Goal: Task Accomplishment & Management: Manage account settings

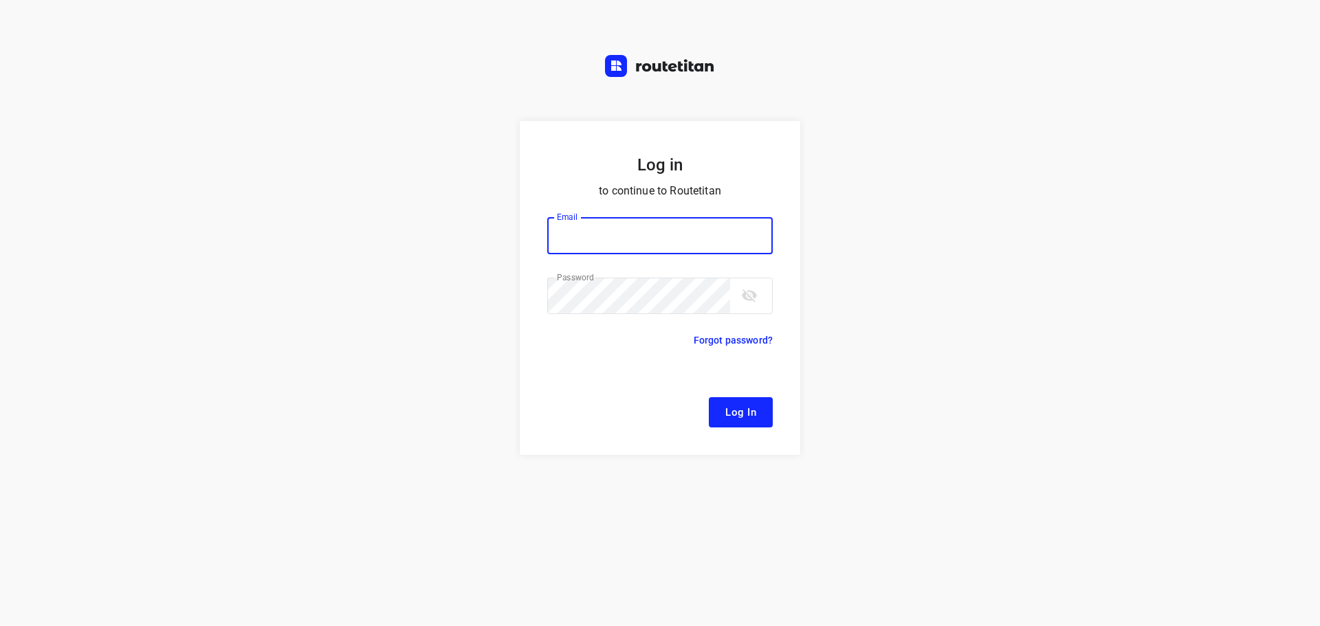
type input "remco@fruitopjewerk.nl"
click at [734, 417] on span "Log In" at bounding box center [740, 413] width 31 height 18
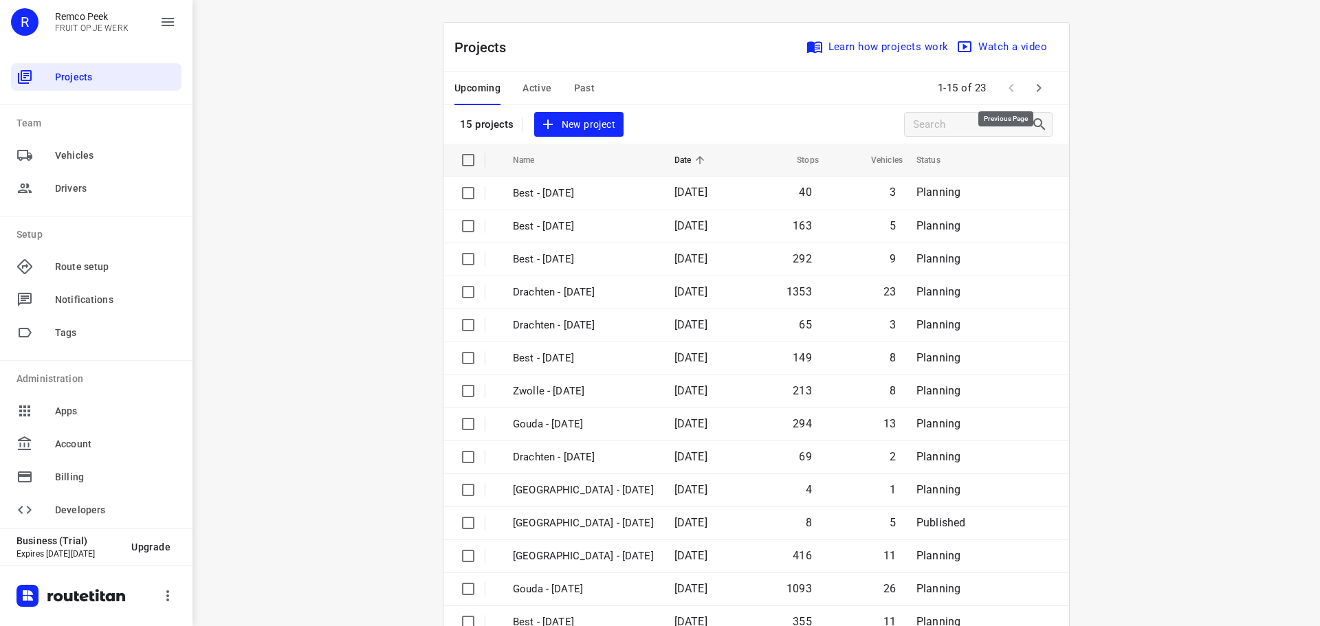
click at [1025, 89] on button "button" at bounding box center [1039, 88] width 28 height 28
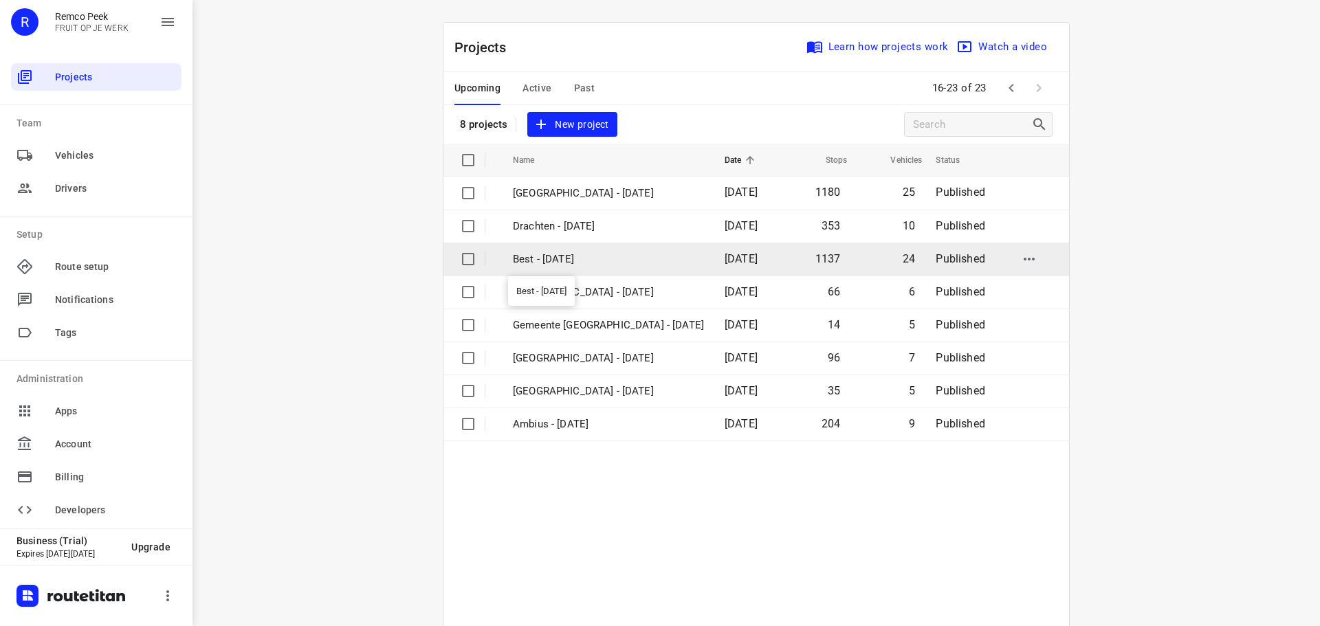
click at [606, 256] on p "Best - [DATE]" at bounding box center [608, 260] width 191 height 16
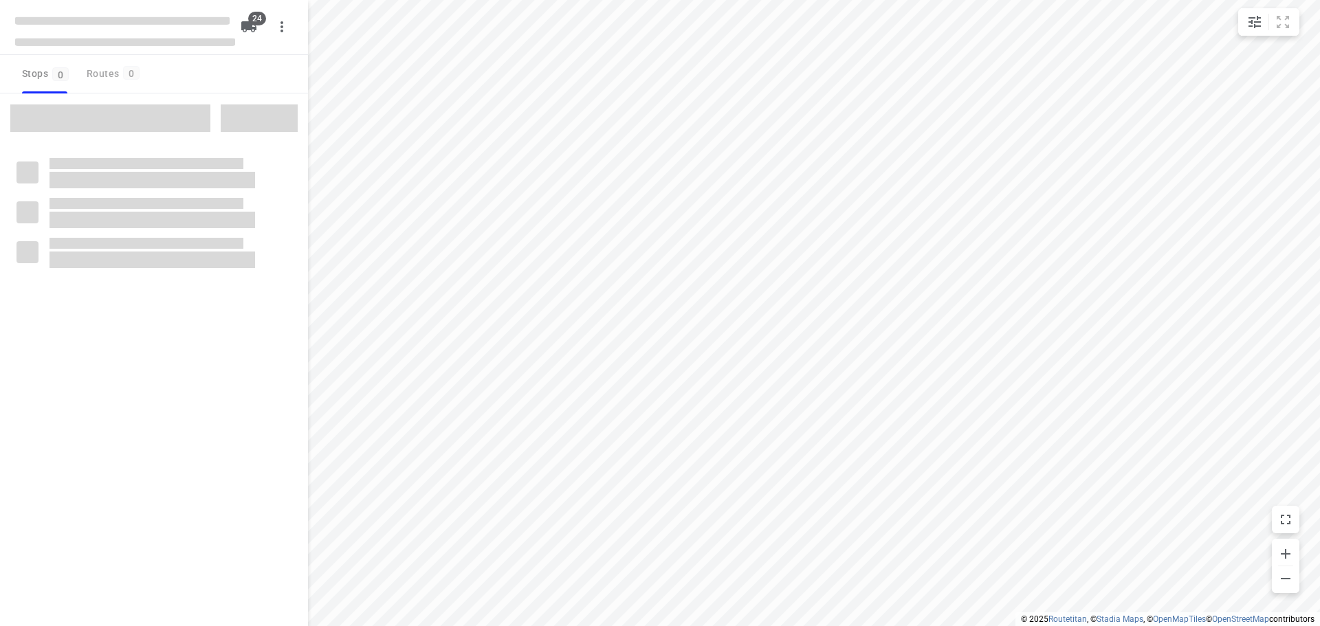
checkbox input "true"
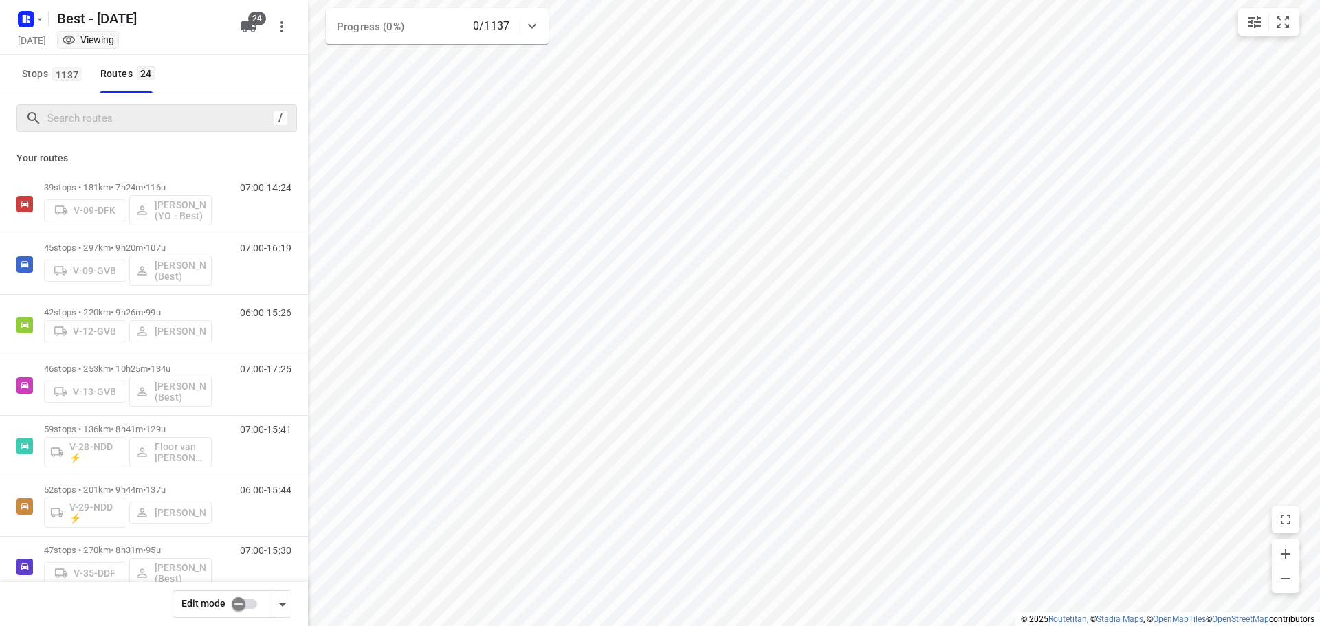
click at [213, 106] on div "/" at bounding box center [157, 119] width 281 height 28
click at [206, 122] on input "Search routes" at bounding box center [172, 118] width 248 height 21
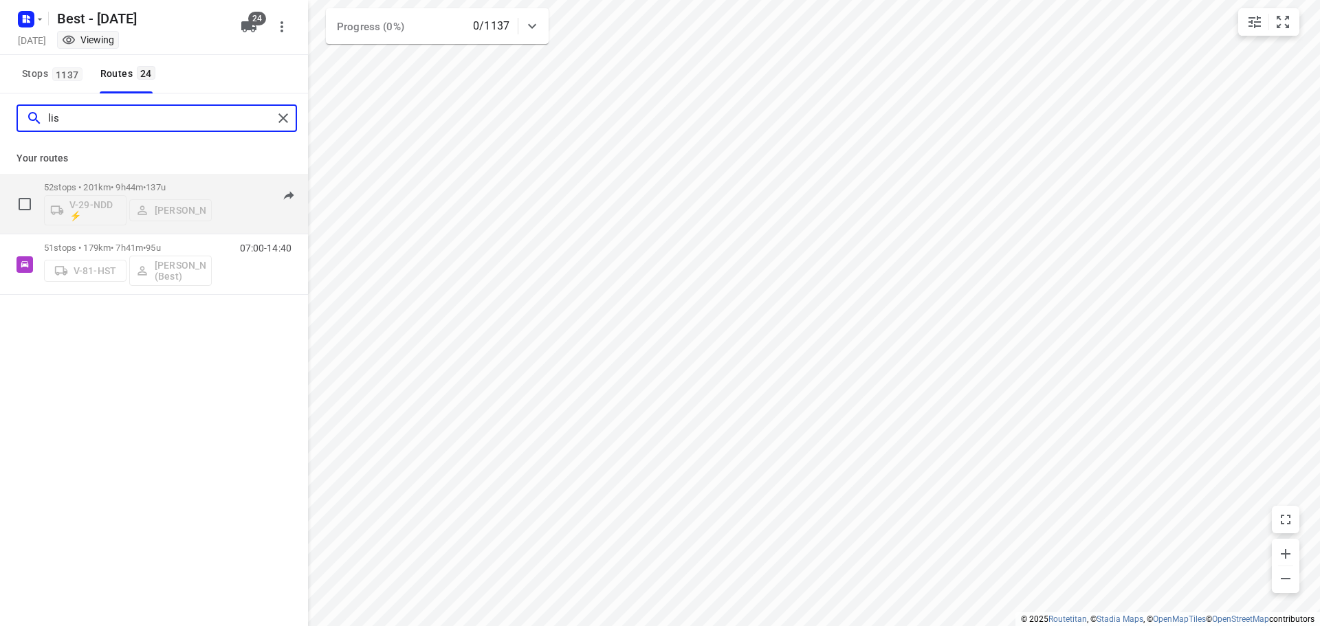
type input "lis"
click at [87, 182] on p "52 stops • 201km • 9h44m • 137u" at bounding box center [128, 187] width 168 height 10
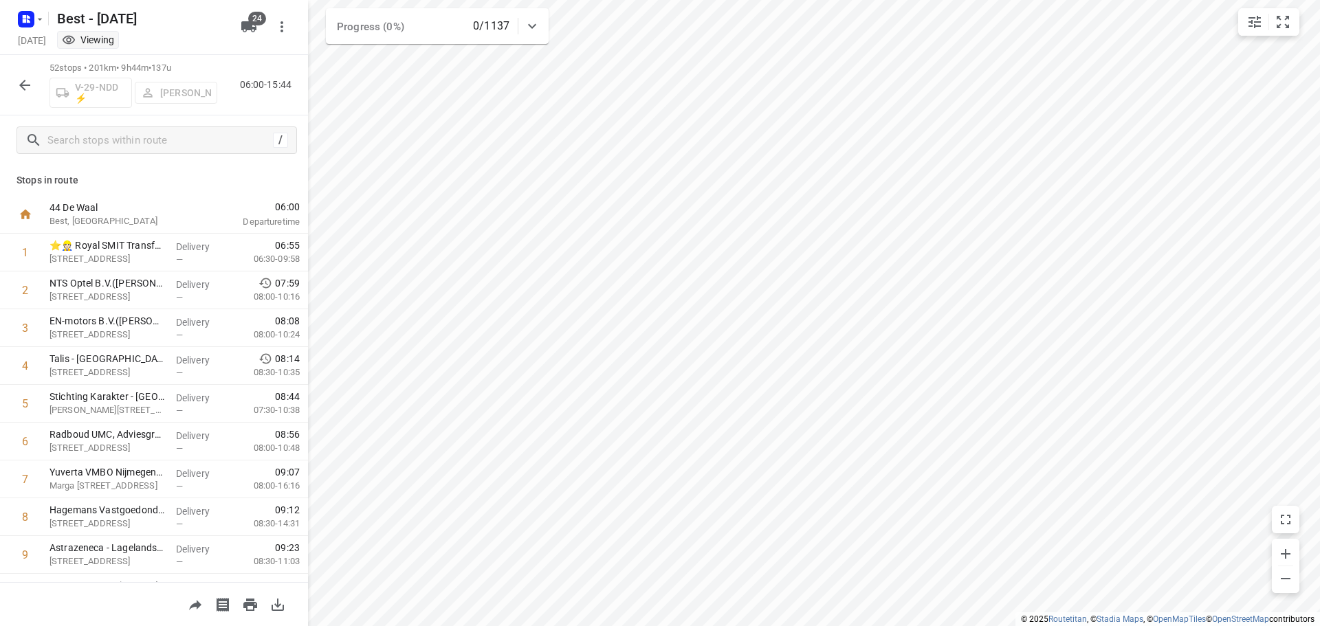
drag, startPoint x: 21, startPoint y: 85, endPoint x: 296, endPoint y: 27, distance: 280.5
click at [21, 84] on icon "button" at bounding box center [24, 85] width 11 height 11
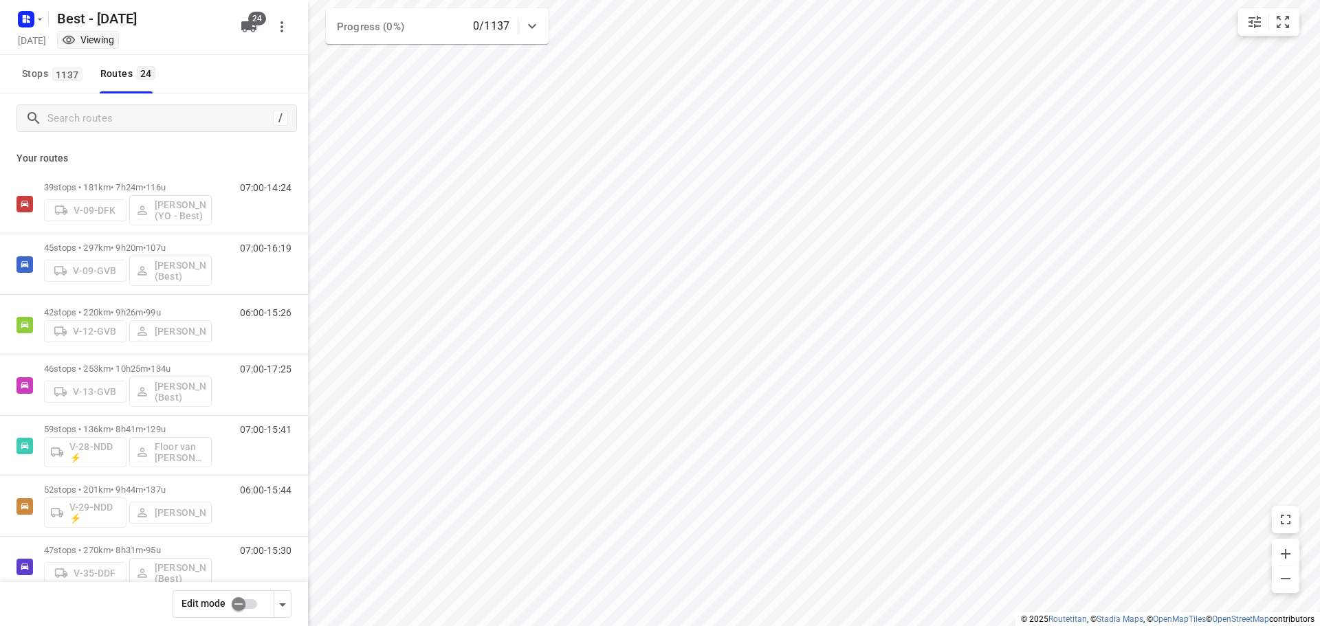
click at [246, 17] on button "24" at bounding box center [249, 27] width 28 height 28
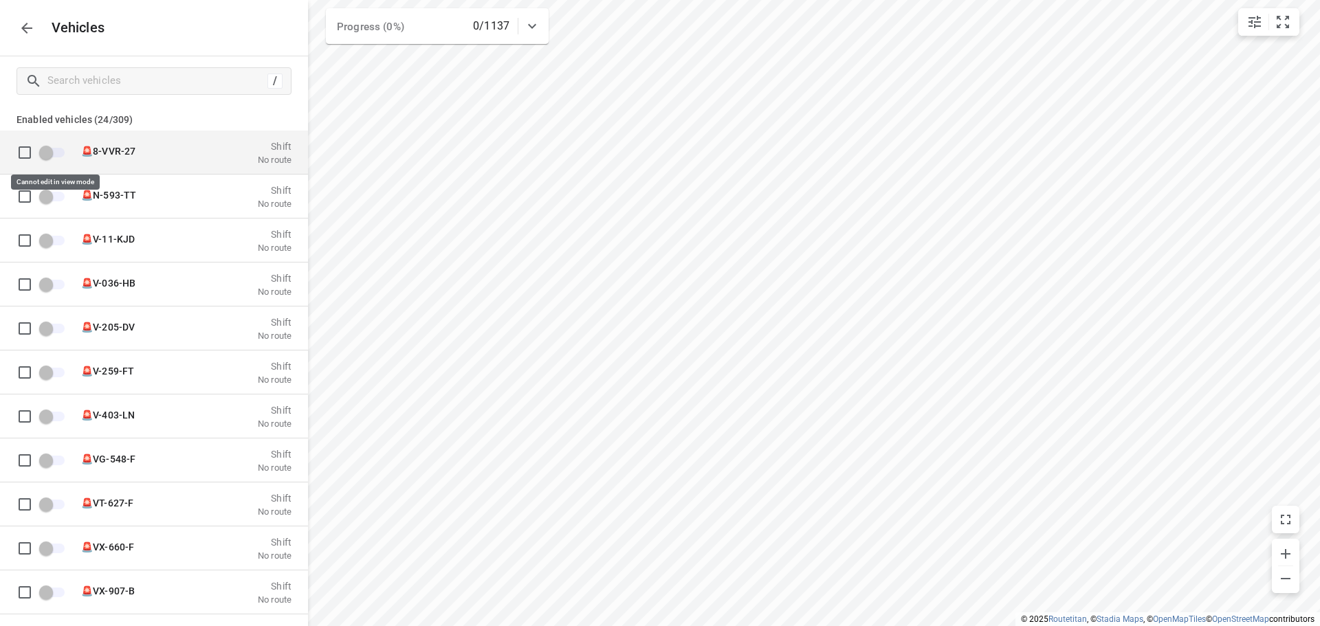
click at [52, 151] on span "grid" at bounding box center [52, 152] width 23 height 10
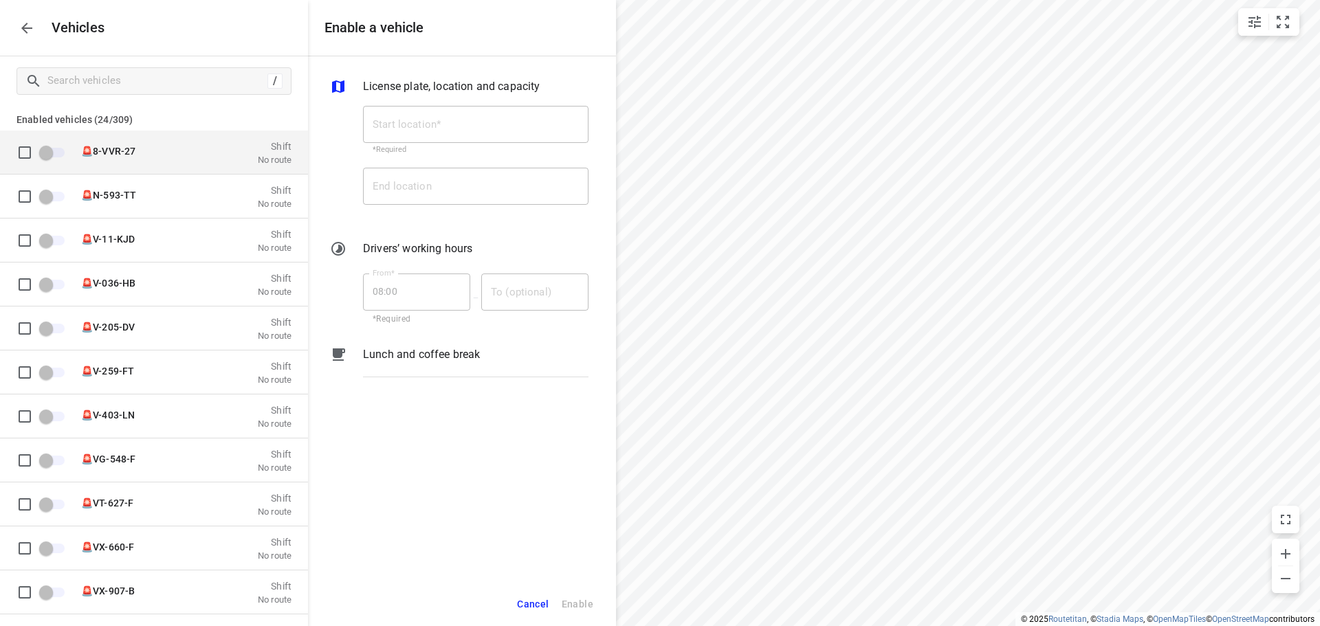
click at [32, 156] on span "grid" at bounding box center [25, 152] width 28 height 28
click at [43, 155] on span "grid" at bounding box center [52, 152] width 23 height 10
click at [94, 37] on div "Vehicles" at bounding box center [154, 28] width 308 height 56
click at [31, 32] on icon "button" at bounding box center [27, 28] width 17 height 17
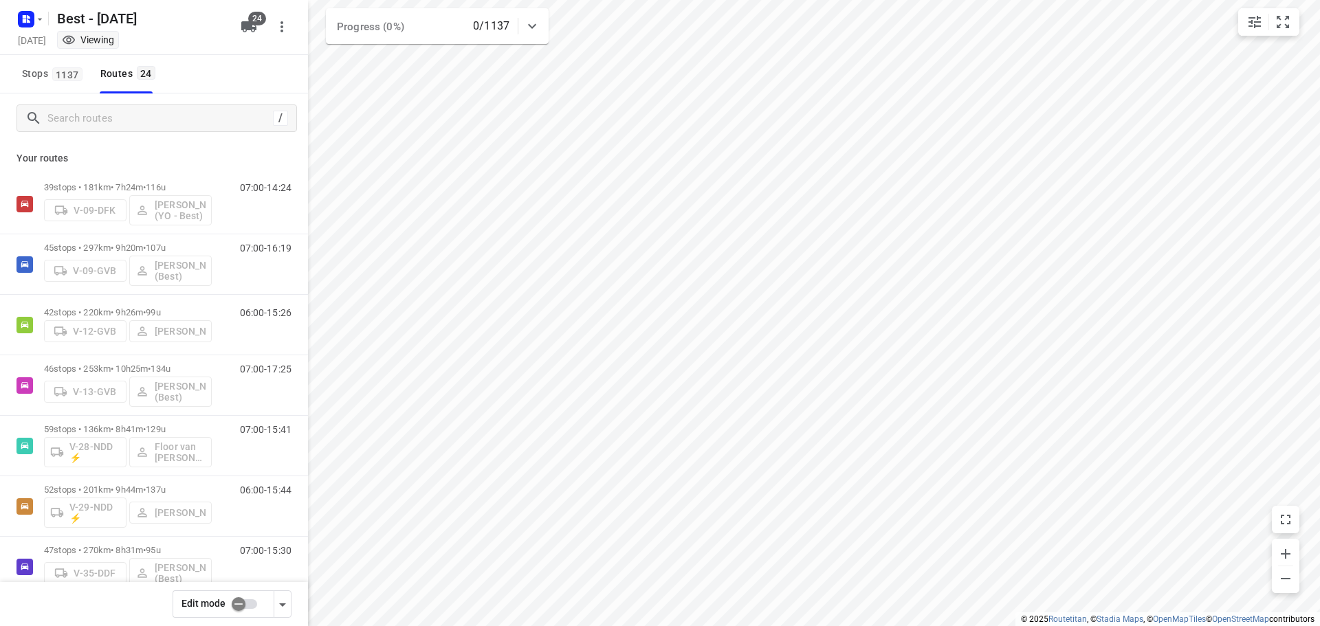
click at [241, 611] on input "checkbox" at bounding box center [238, 604] width 78 height 26
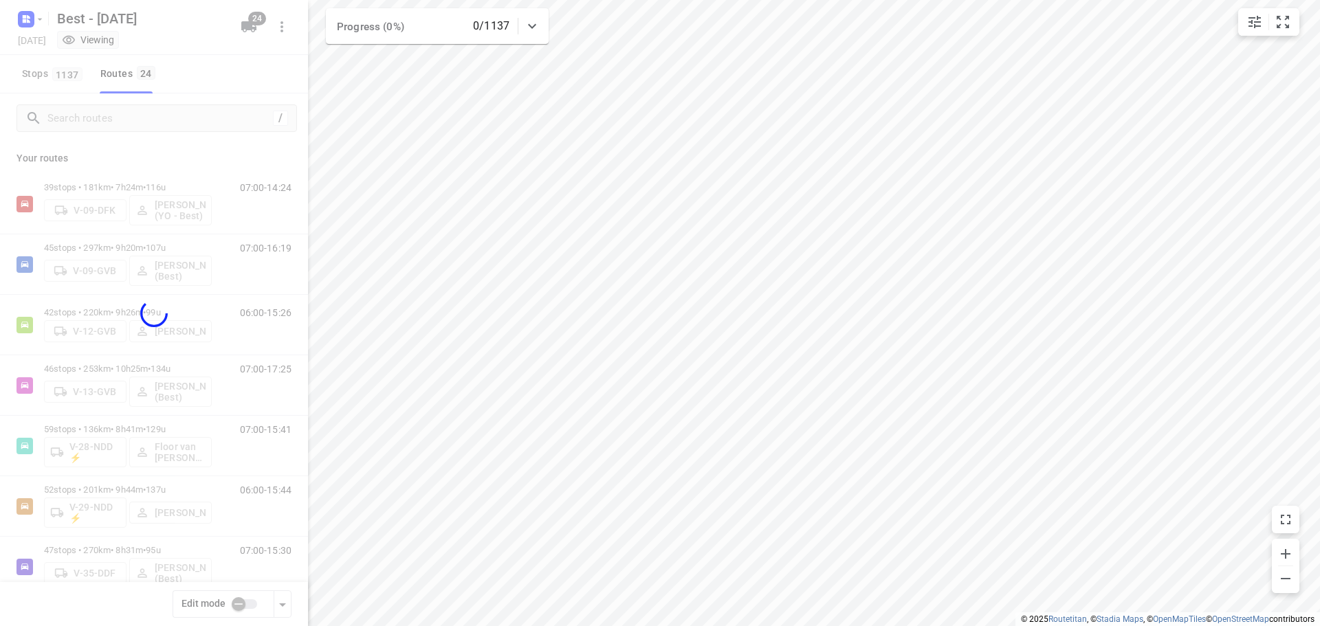
checkbox input "true"
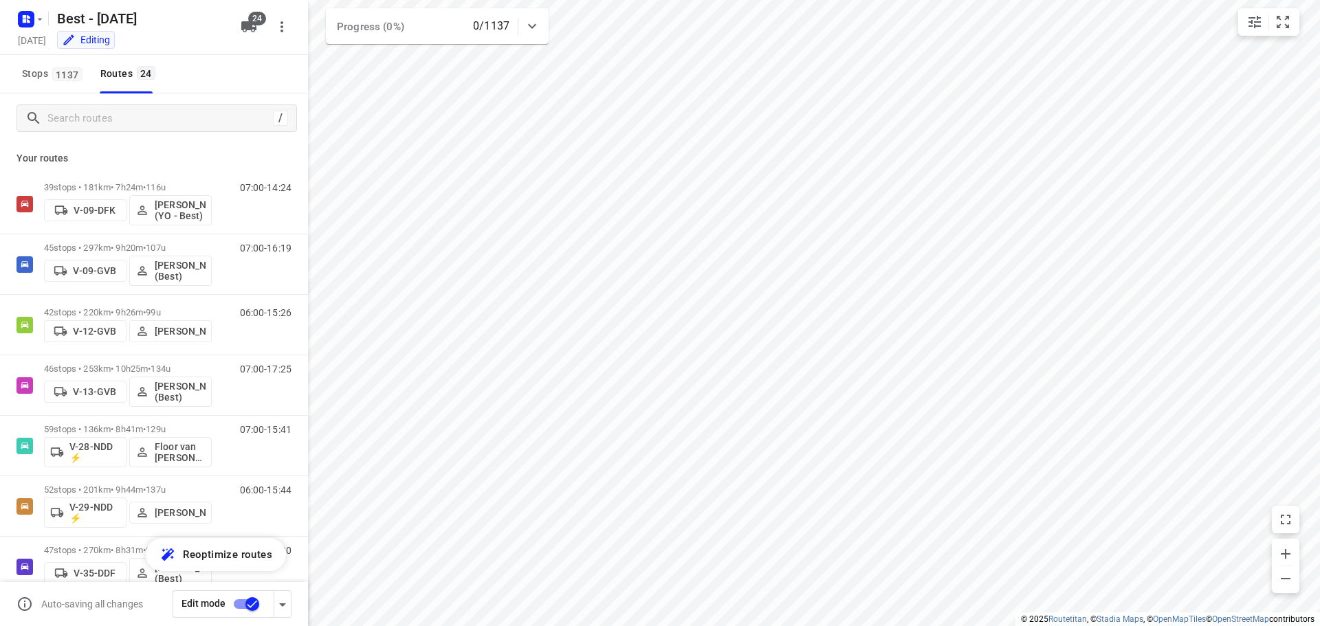
click at [245, 30] on icon "button" at bounding box center [249, 27] width 17 height 17
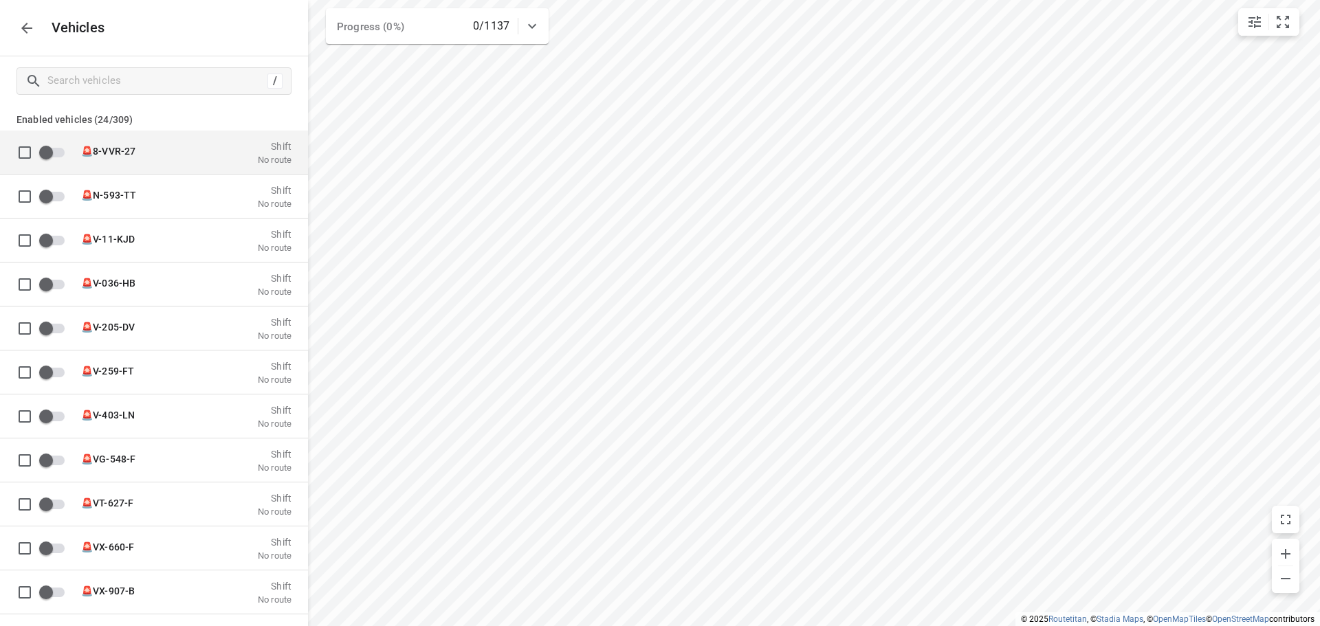
click at [74, 153] on div "🚨8-VVR-27 Shift No route" at bounding box center [182, 152] width 219 height 26
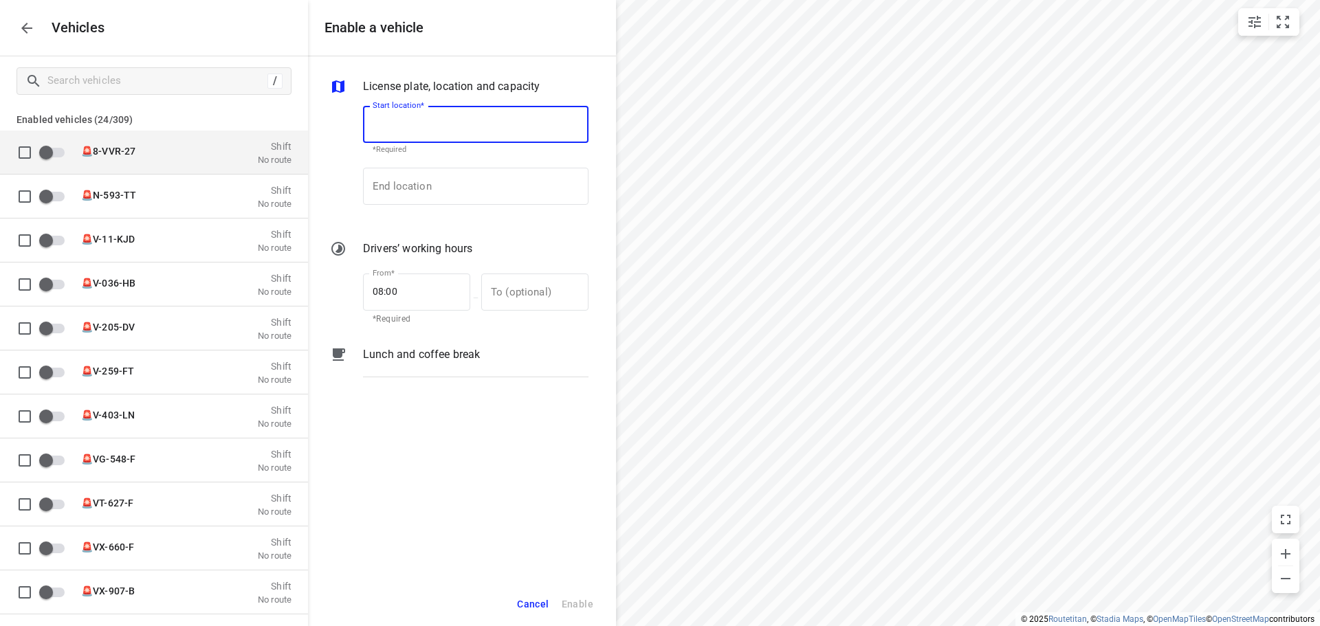
click at [50, 156] on input "grid" at bounding box center [46, 152] width 78 height 26
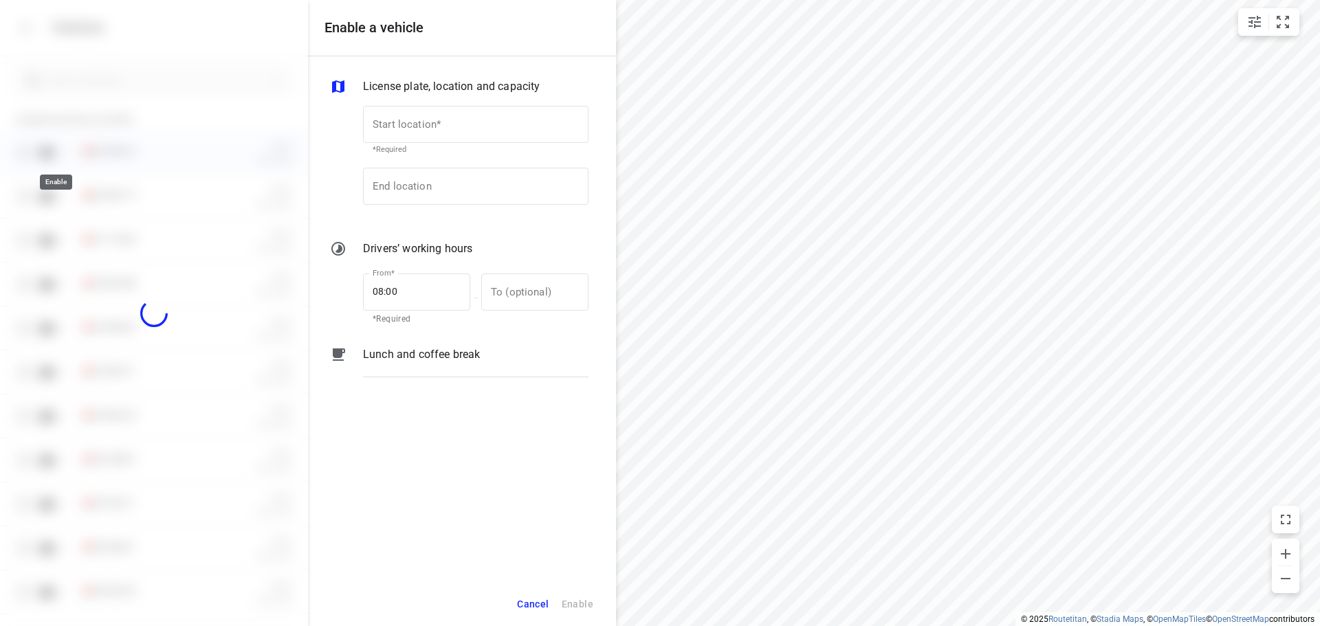
checkbox input "true"
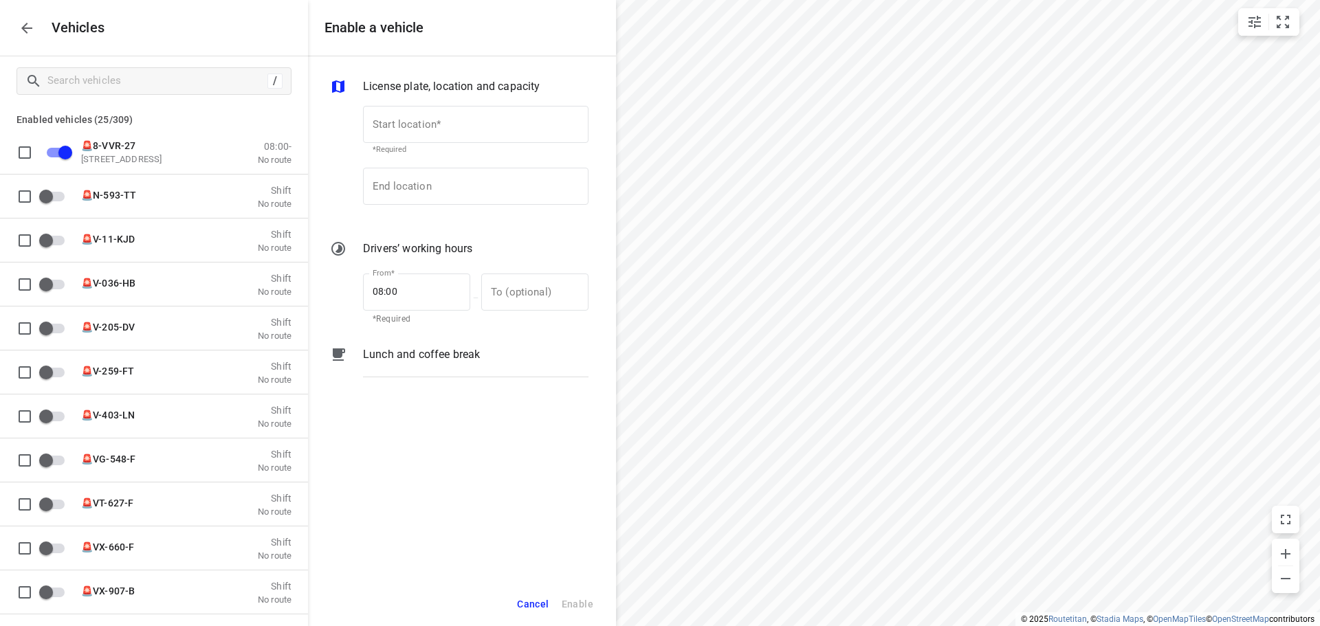
click at [26, 33] on icon "button" at bounding box center [27, 28] width 17 height 17
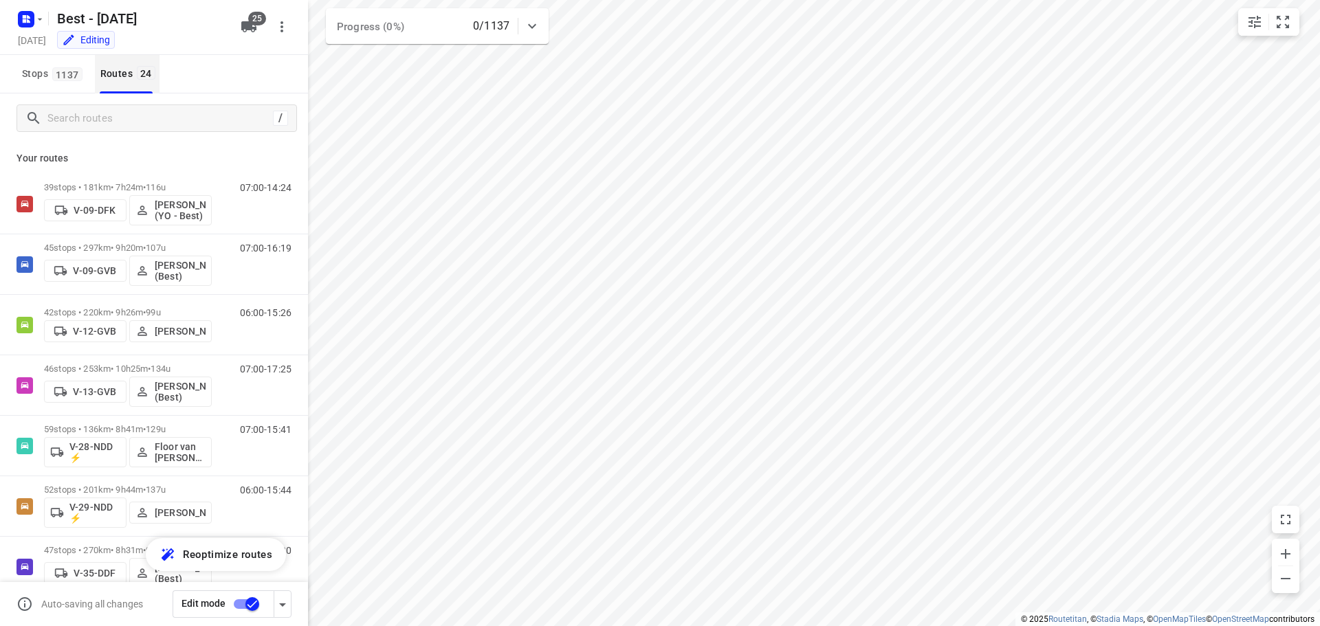
click at [96, 78] on button "Routes 24" at bounding box center [127, 74] width 65 height 39
click at [98, 127] on input "Search routes" at bounding box center [172, 118] width 248 height 21
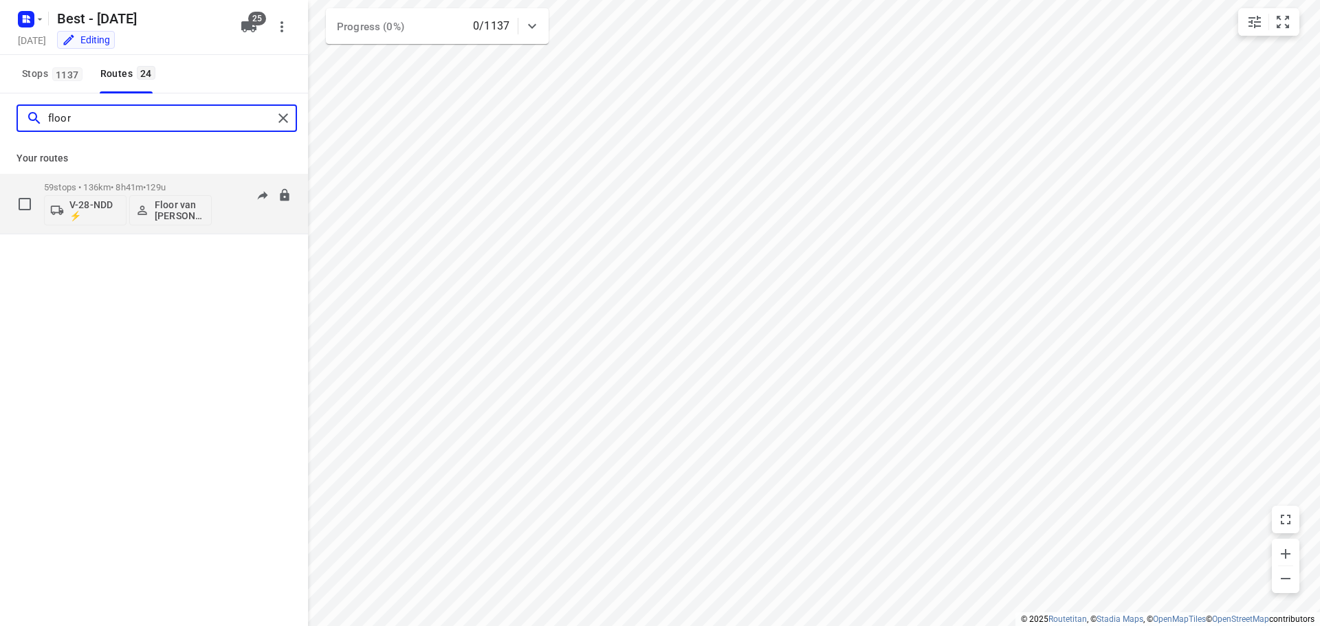
type input "floor"
click at [105, 206] on p "V-28-NDD ⚡" at bounding box center [94, 210] width 51 height 22
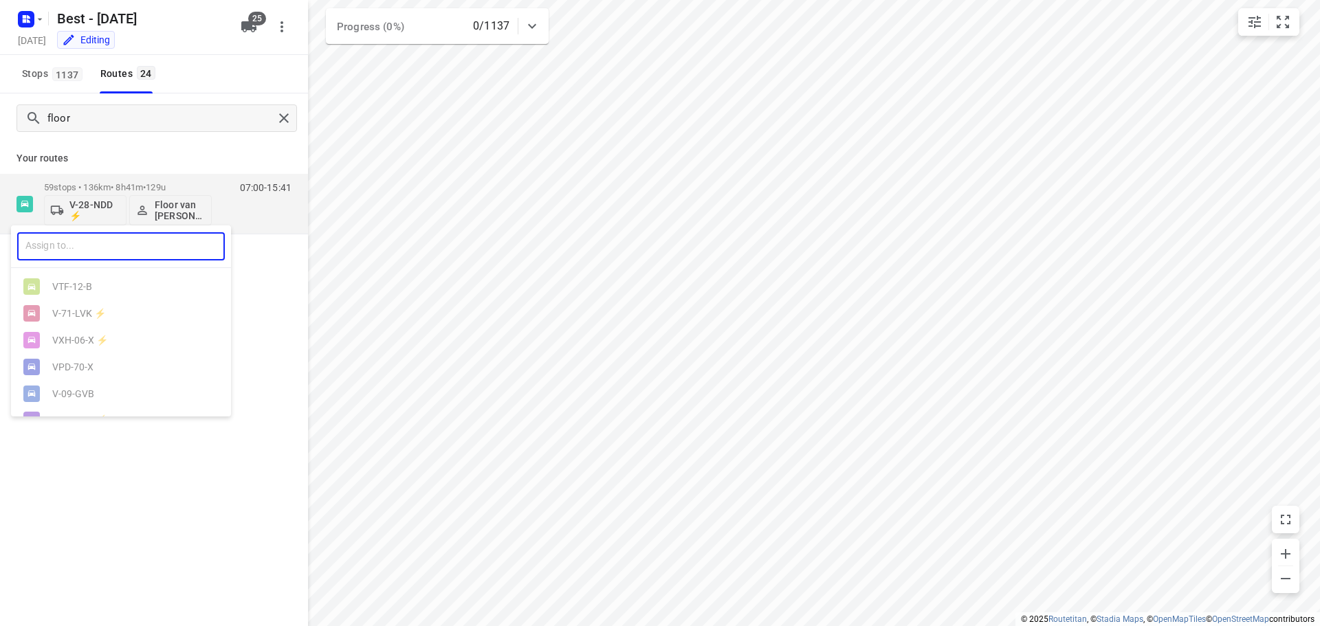
drag, startPoint x: 111, startPoint y: 248, endPoint x: 127, endPoint y: 241, distance: 17.6
click at [111, 247] on input "text" at bounding box center [121, 246] width 208 height 28
type input "vv"
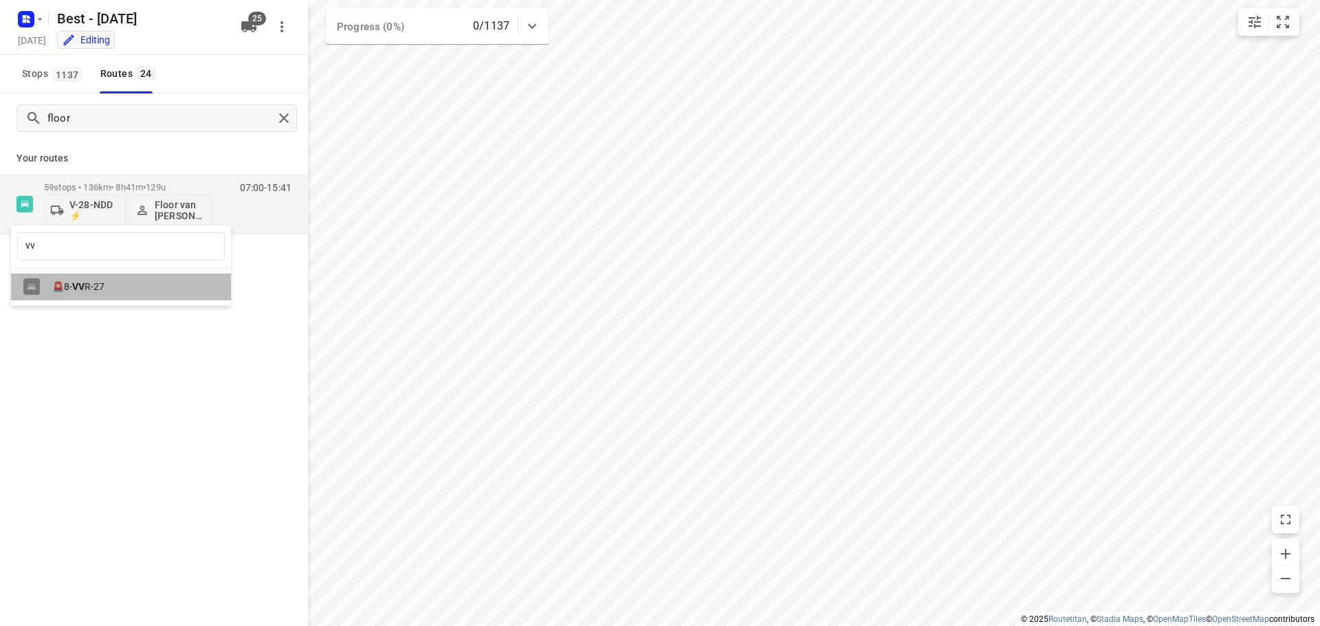
click at [117, 283] on div "🚨8- VV R-27" at bounding box center [124, 286] width 144 height 11
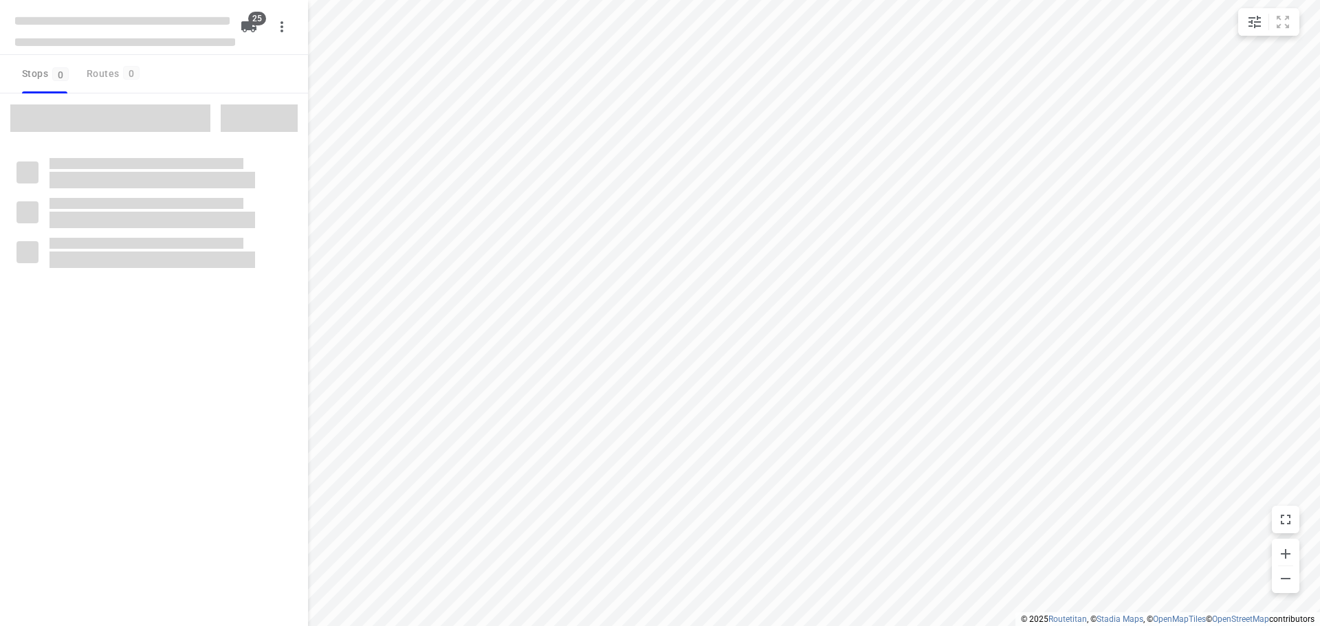
checkbox input "true"
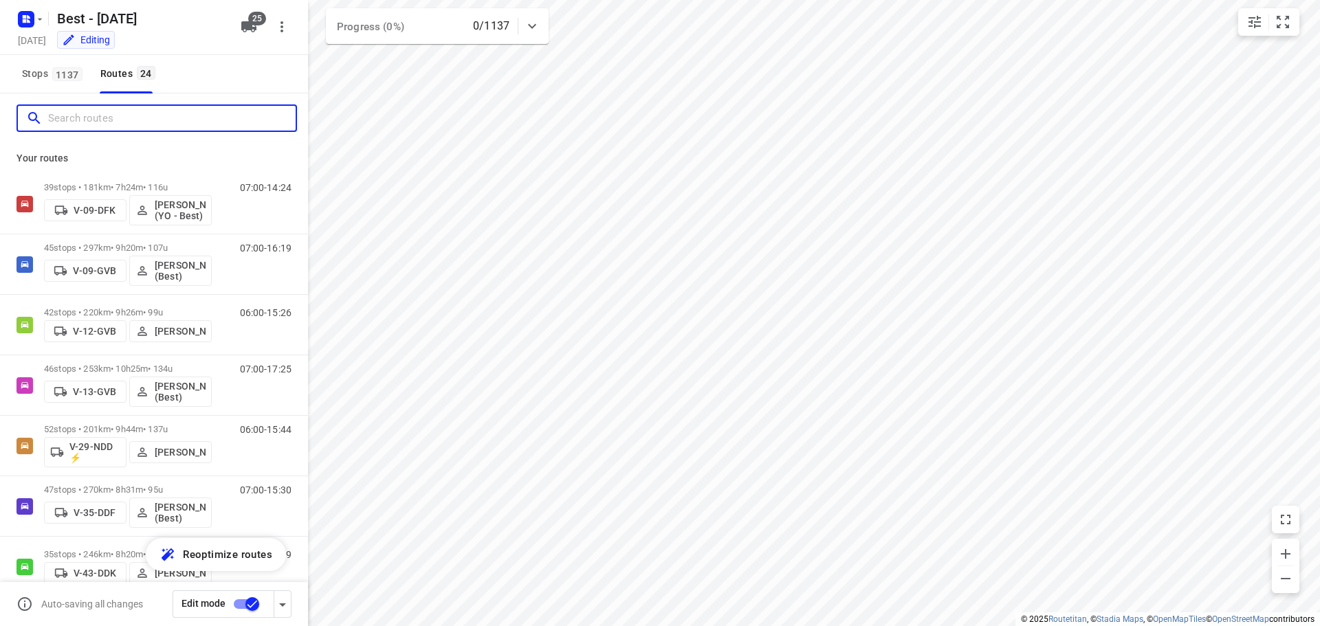
click at [96, 116] on input "Search routes" at bounding box center [172, 118] width 248 height 21
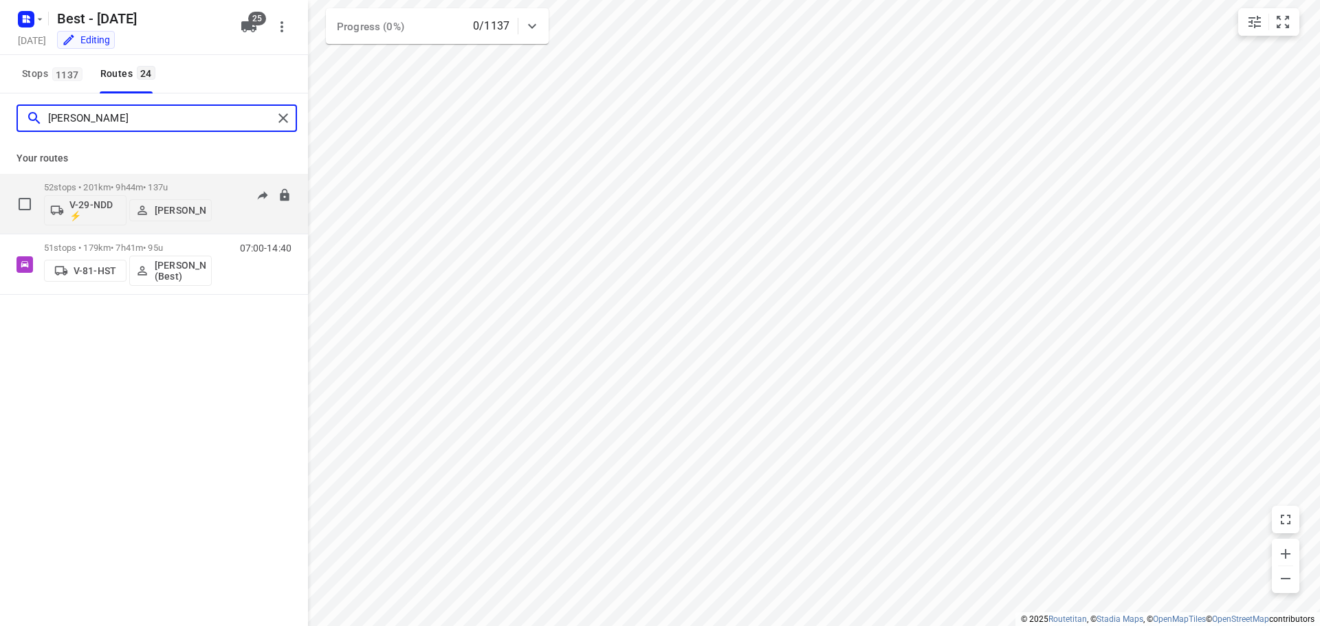
type input "lisa"
click at [88, 214] on p "V-29-NDD ⚡" at bounding box center [94, 210] width 51 height 22
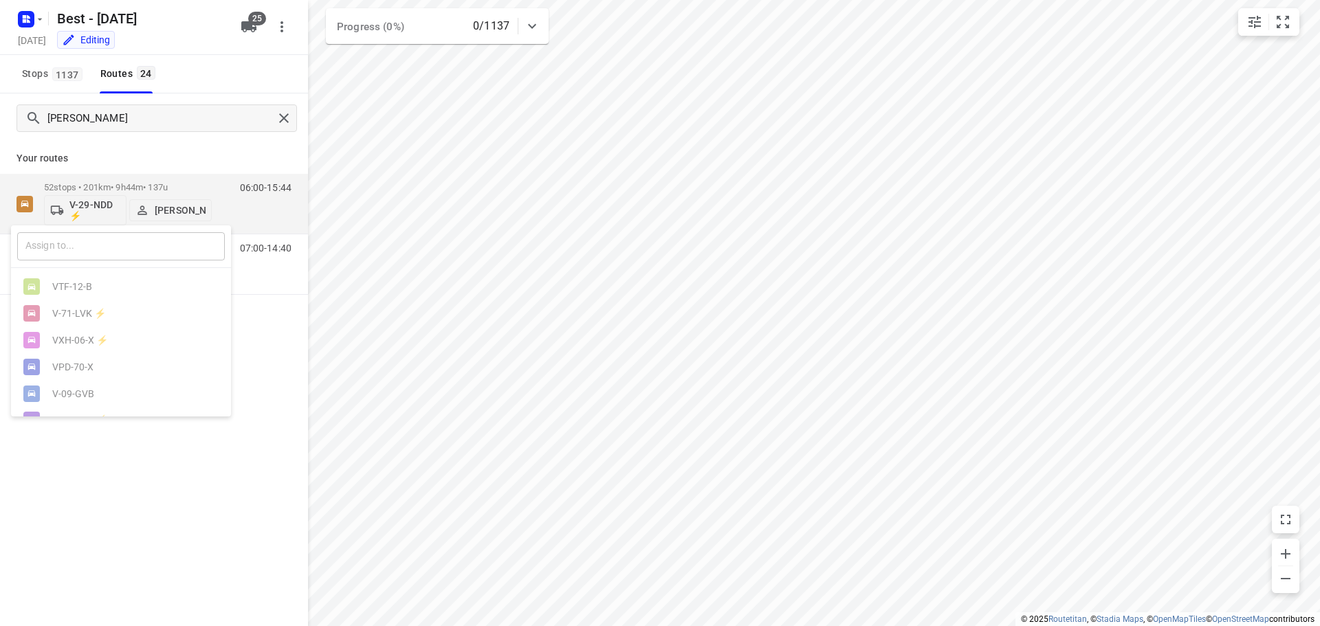
click at [88, 239] on input "text" at bounding box center [121, 246] width 208 height 28
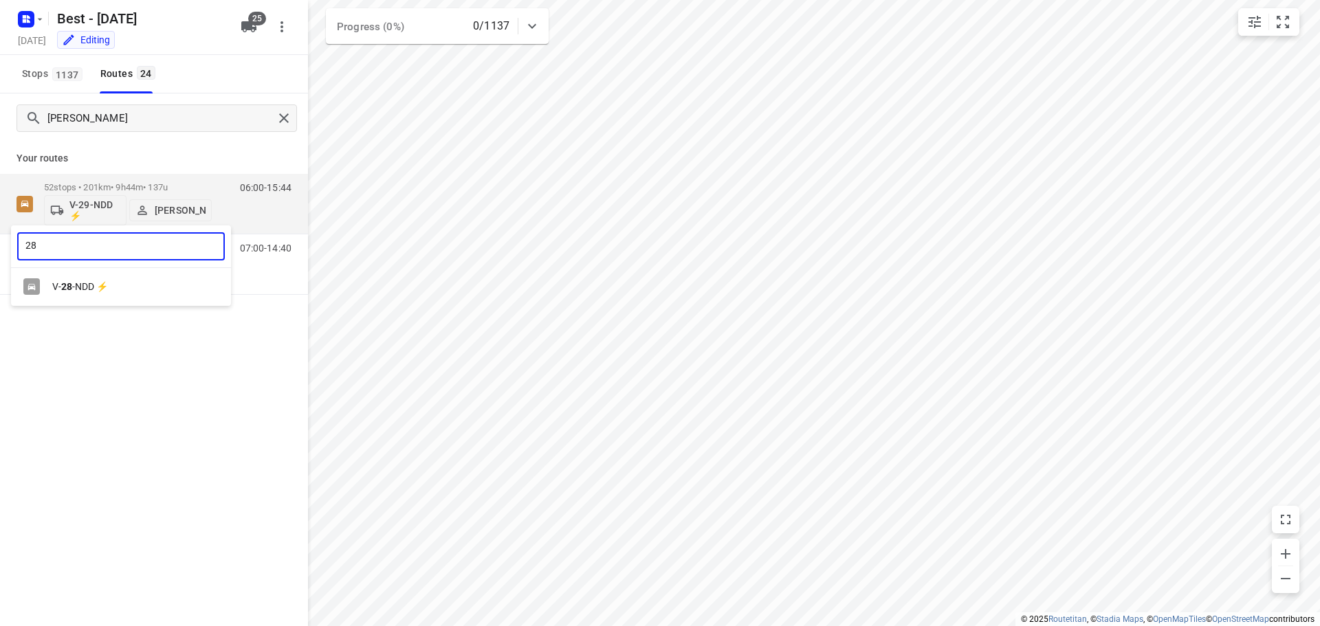
type input "28"
click at [71, 281] on div "V- 28 -NDD ⚡" at bounding box center [124, 286] width 144 height 11
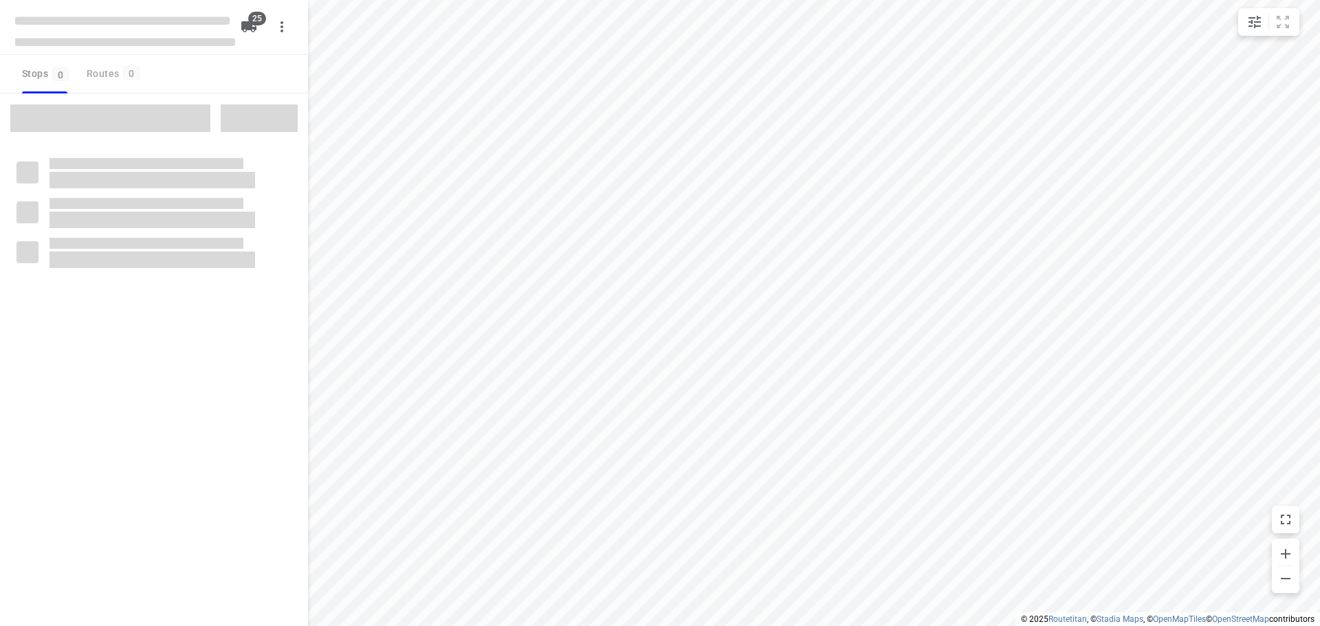
checkbox input "true"
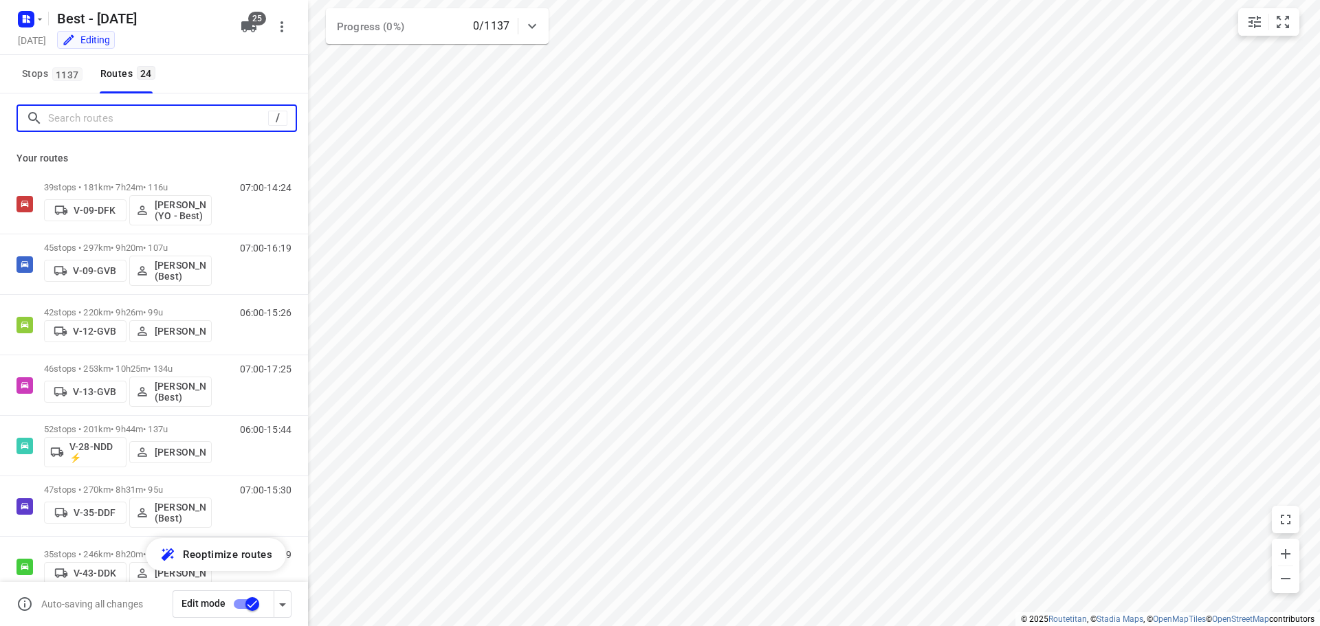
click at [132, 113] on input "Search routes" at bounding box center [158, 118] width 220 height 21
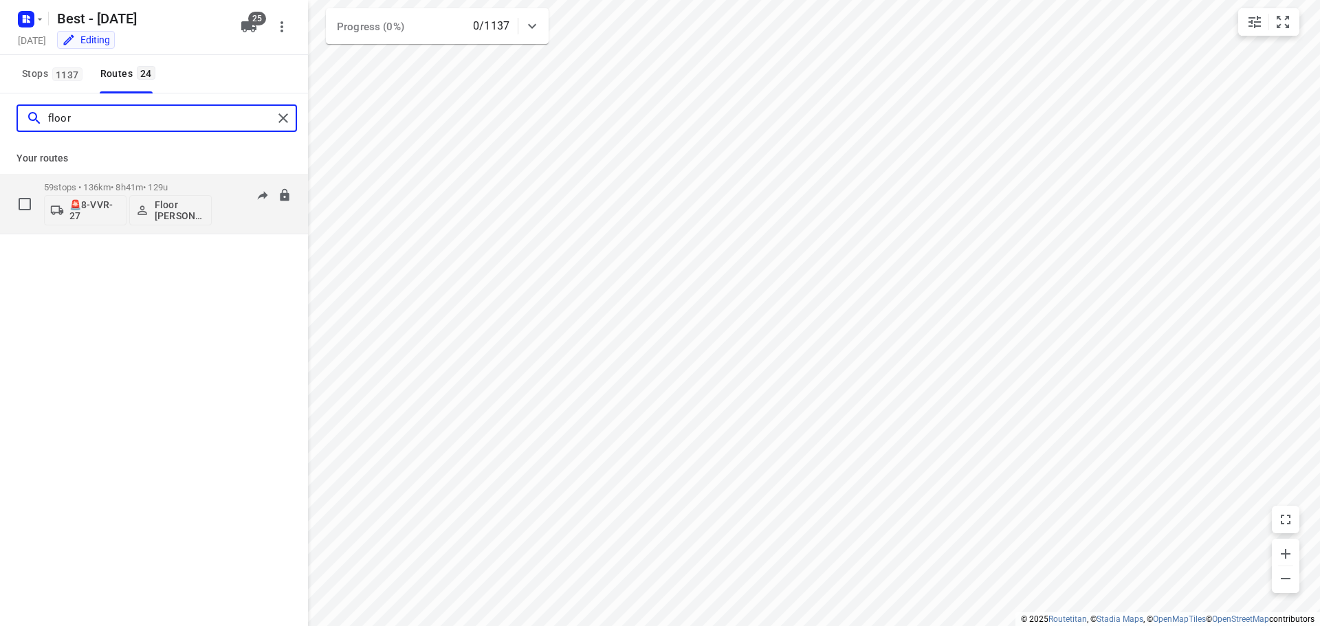
type input "floor"
click at [80, 201] on p "🚨8-VVR-27" at bounding box center [94, 210] width 51 height 22
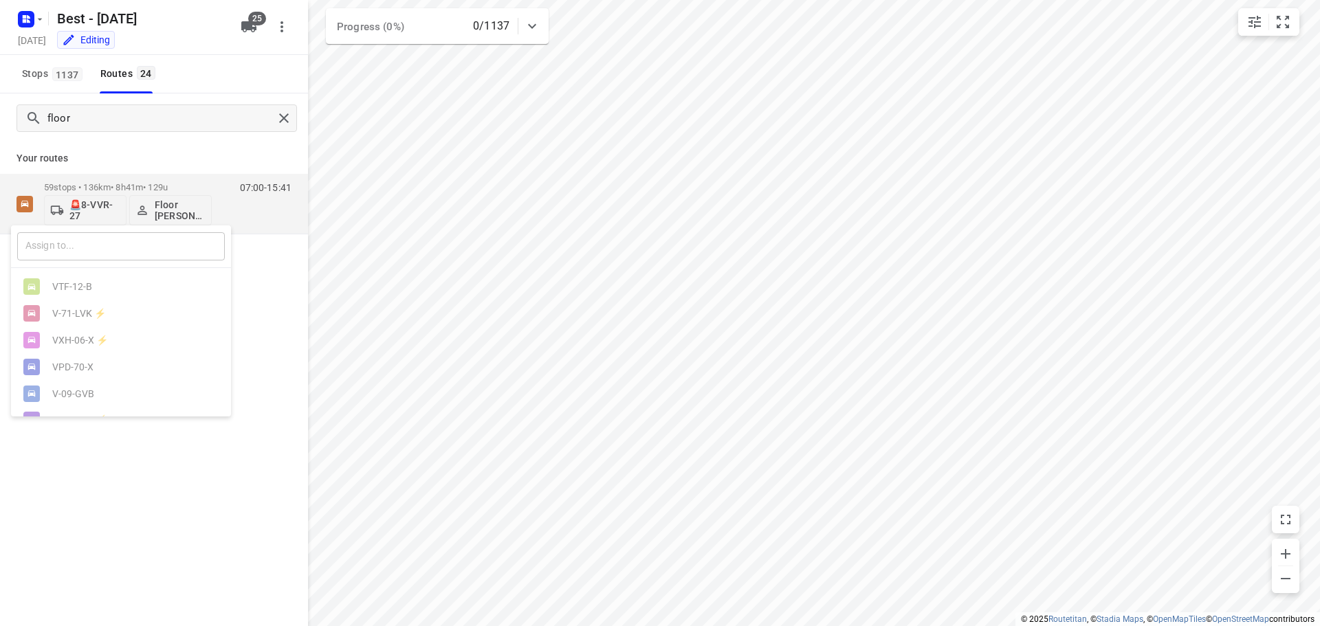
click at [96, 252] on input "text" at bounding box center [121, 246] width 208 height 28
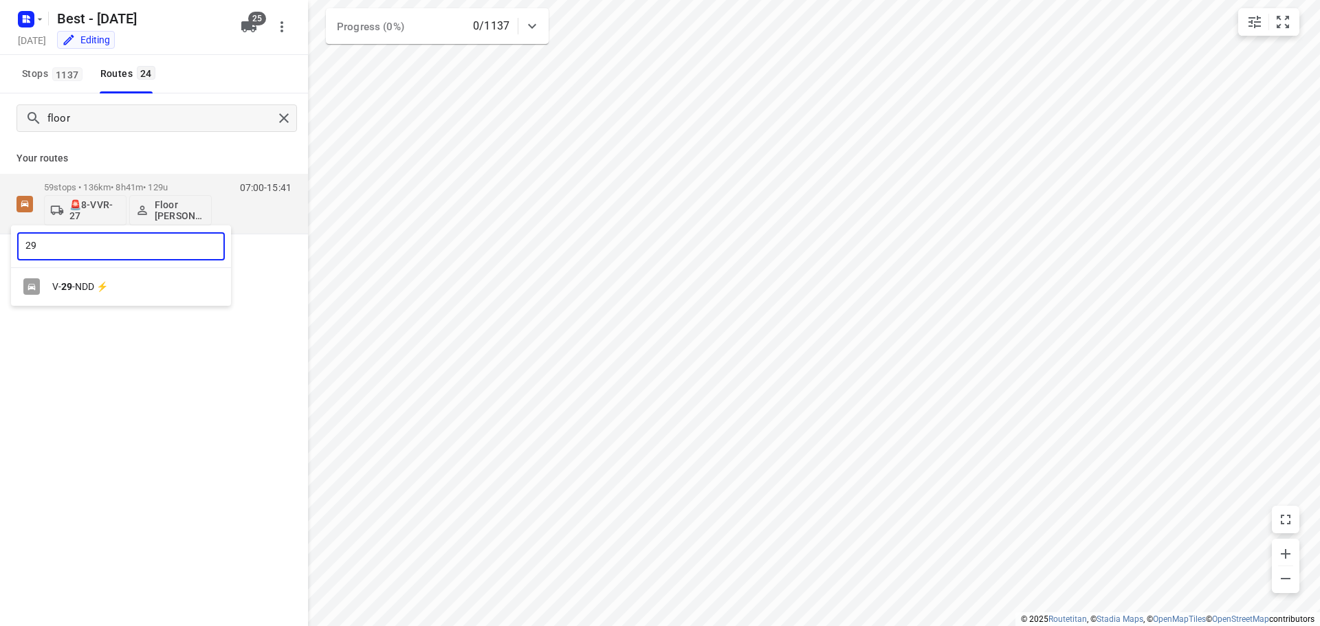
type input "29"
click at [143, 297] on div "V- 29 -NDD ⚡" at bounding box center [121, 287] width 220 height 27
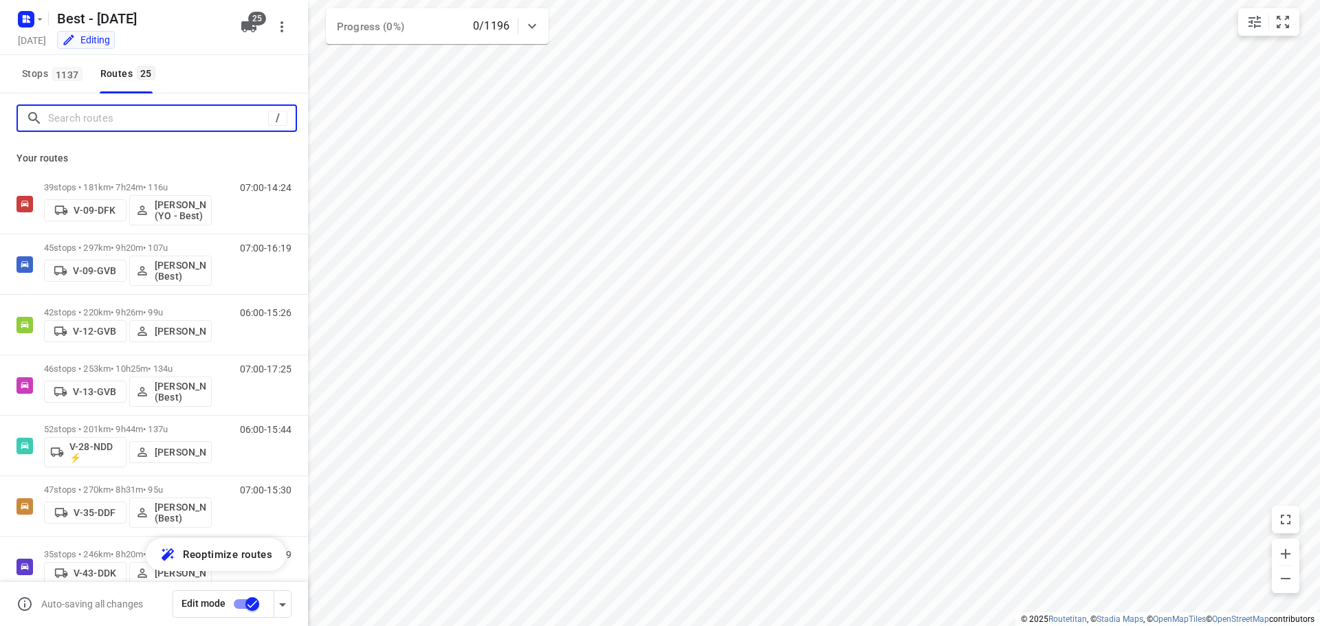
click at [100, 121] on input "Search routes" at bounding box center [158, 118] width 220 height 21
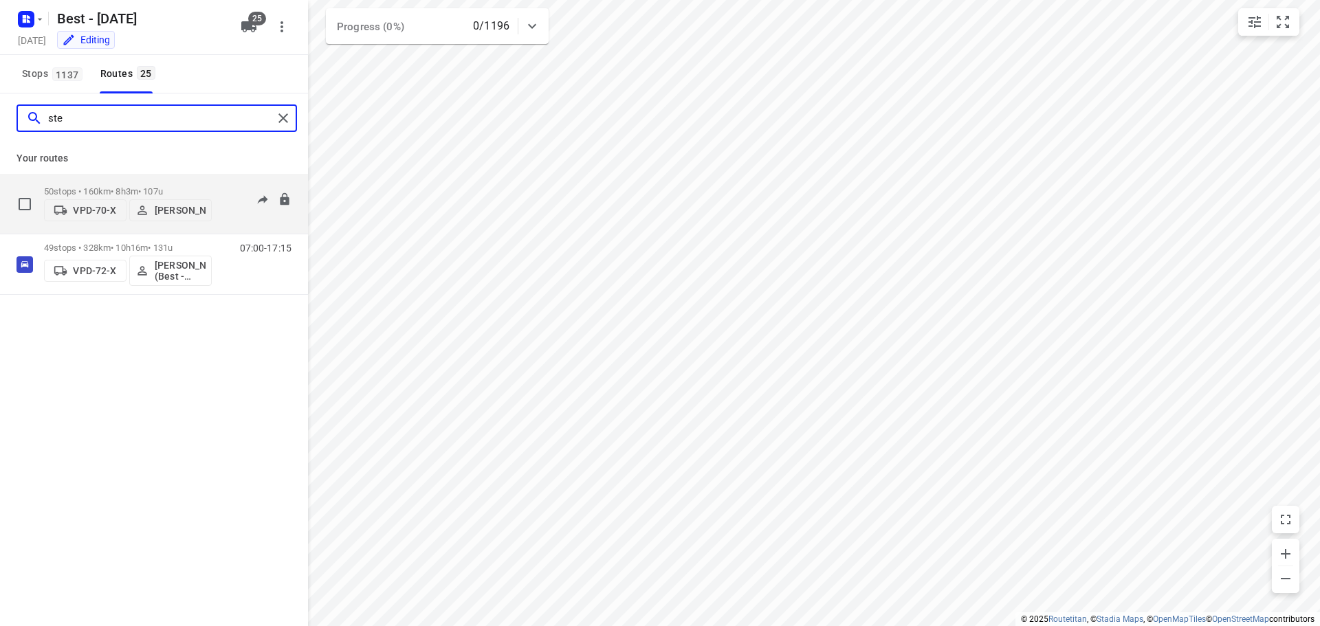
type input "ste"
click at [80, 207] on p "VPD-70-X" at bounding box center [94, 210] width 43 height 11
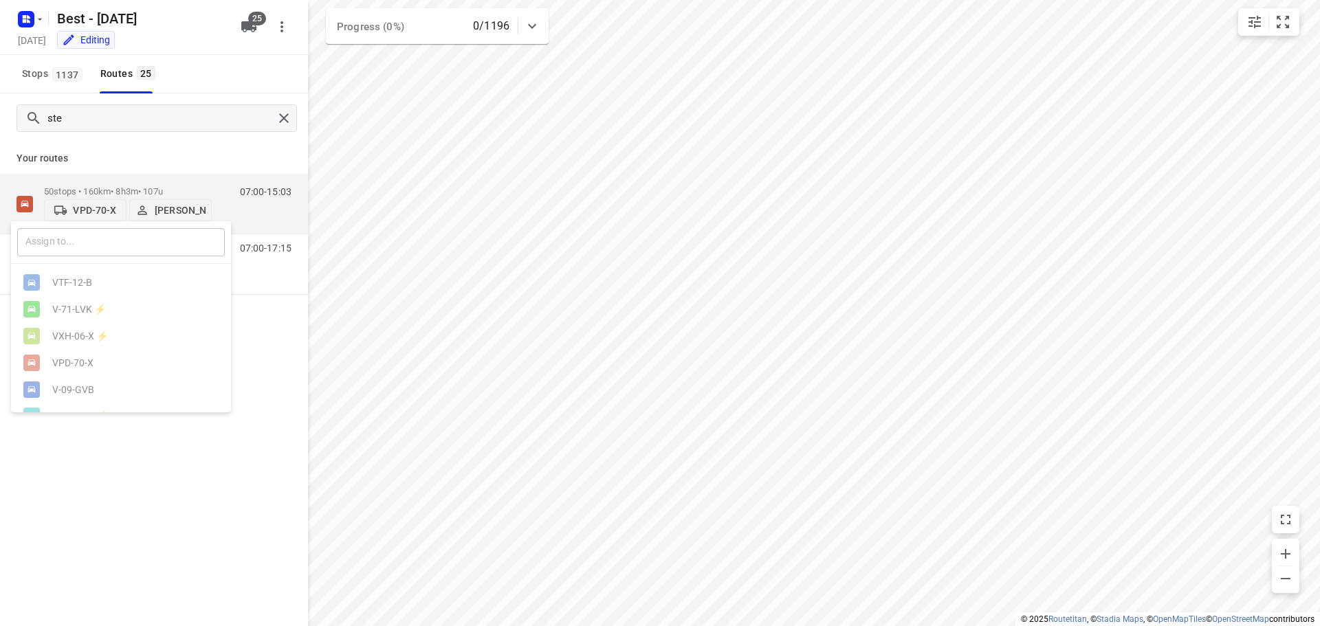
click at [81, 243] on input "text" at bounding box center [121, 242] width 208 height 28
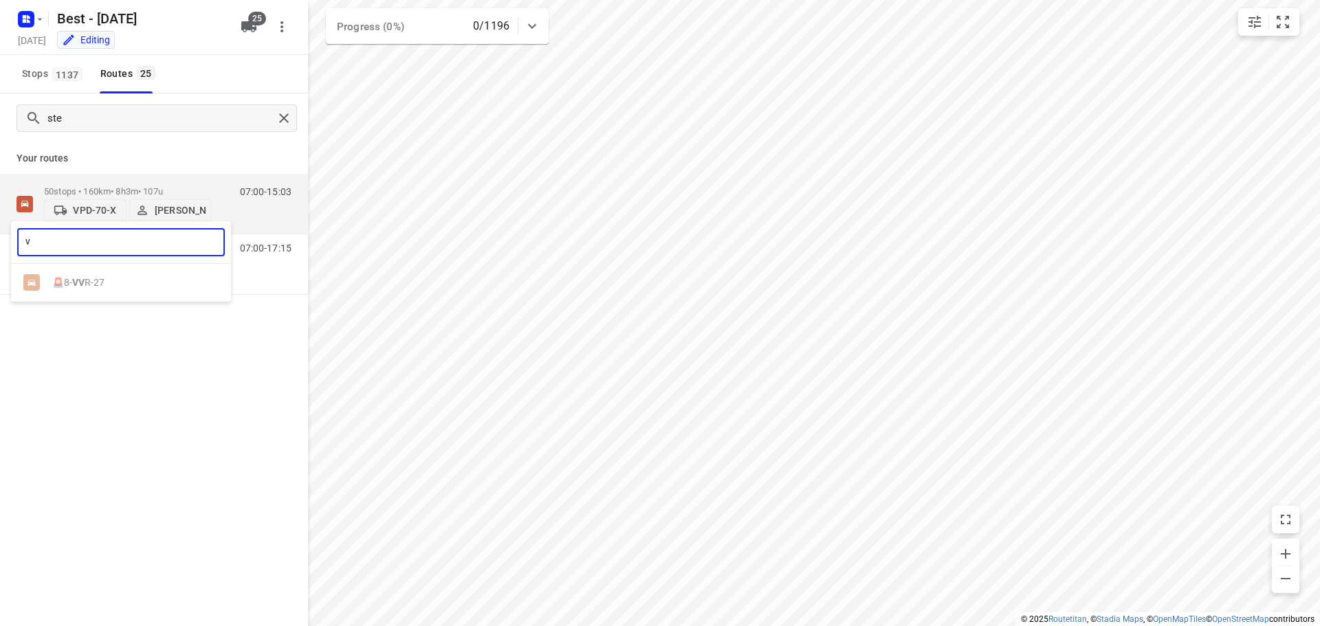
type input "vv"
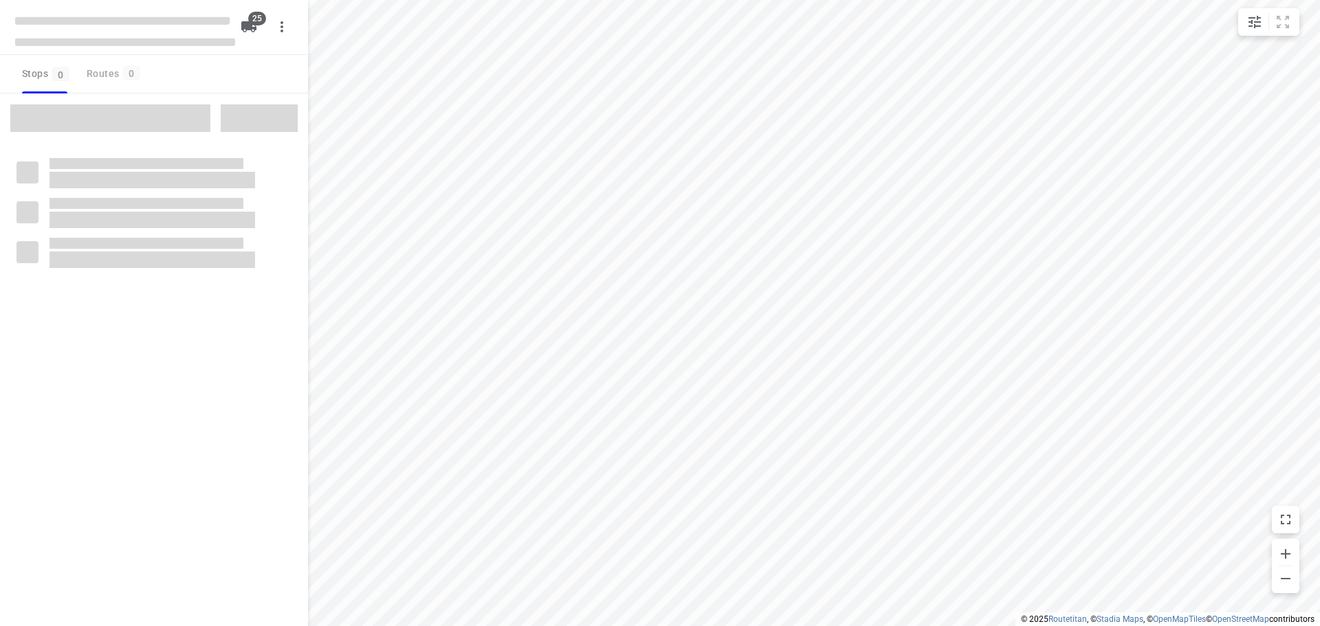
checkbox input "true"
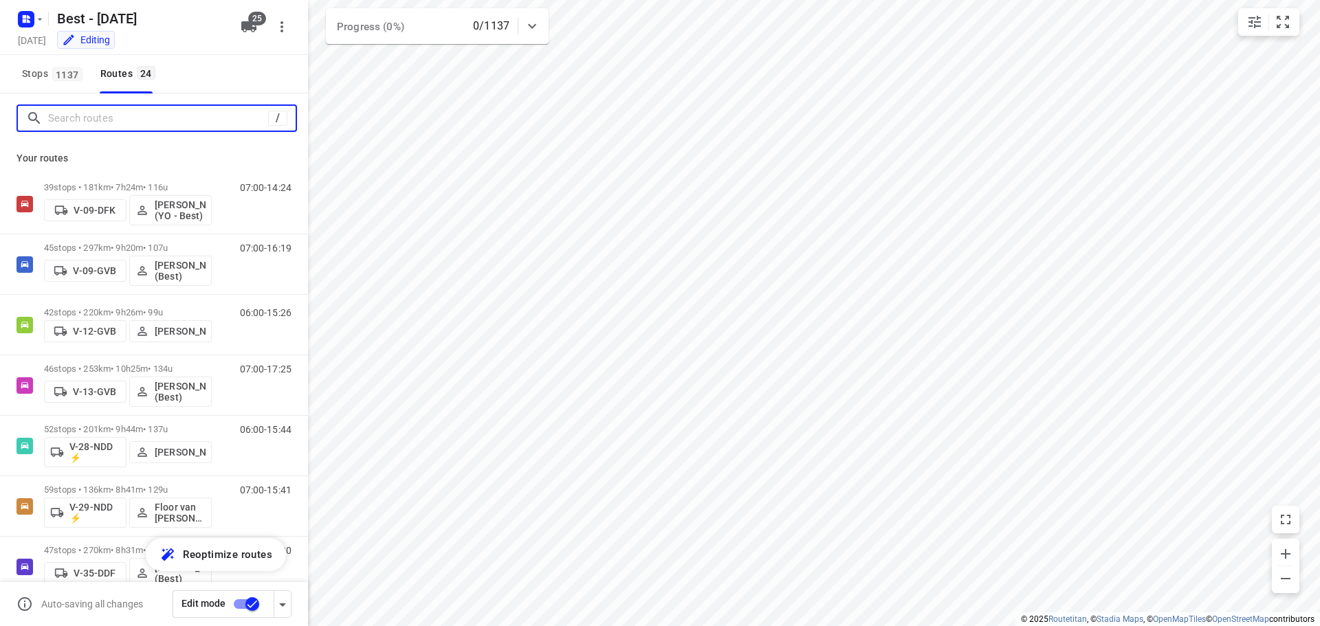
click at [76, 114] on input "Search routes" at bounding box center [158, 118] width 220 height 21
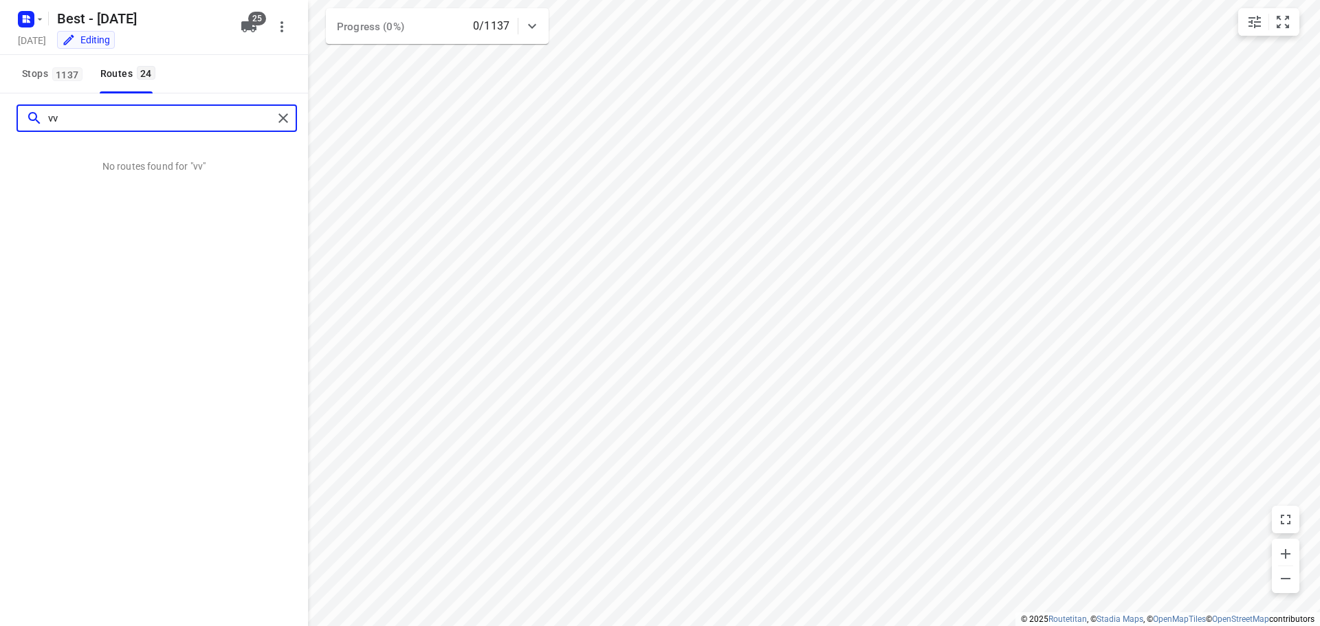
type input "v"
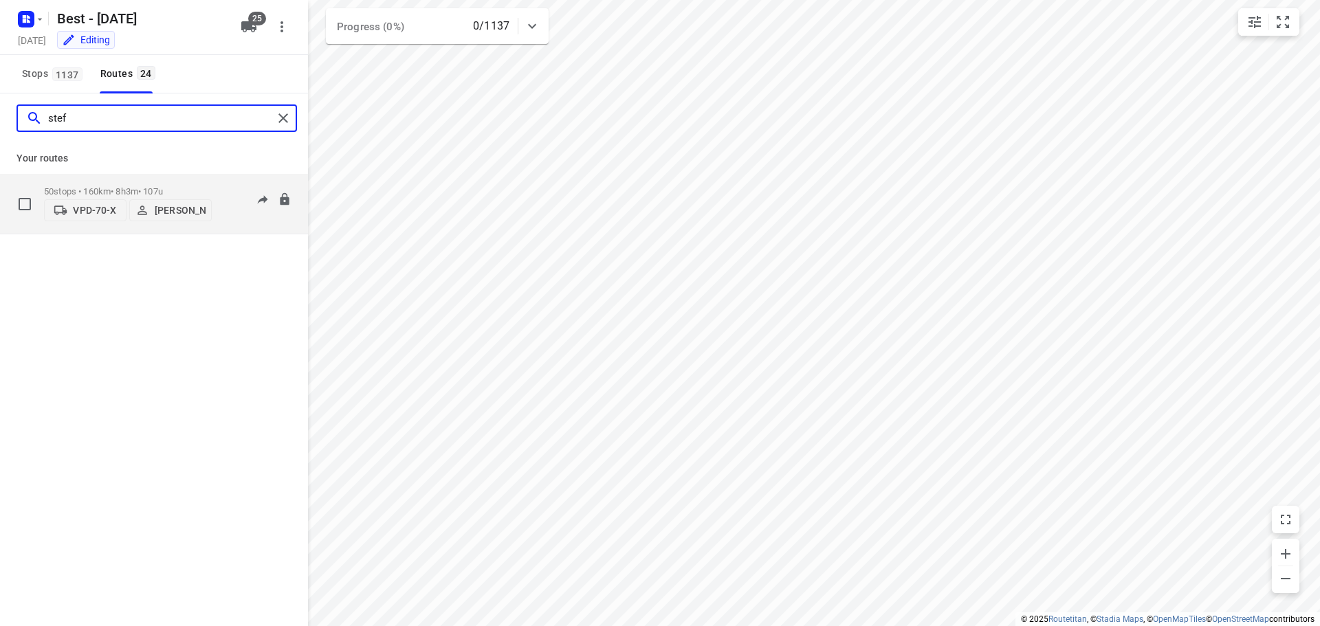
type input "stef"
click at [87, 211] on p "VPD-70-X" at bounding box center [94, 210] width 43 height 11
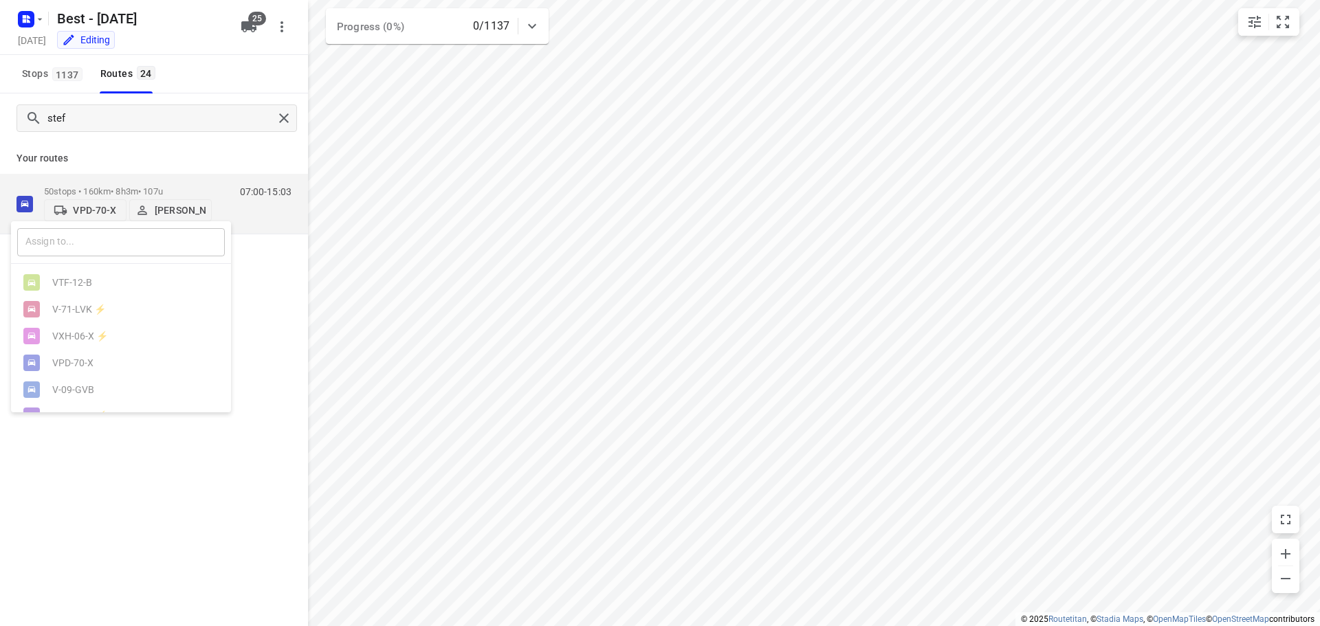
click at [89, 248] on input "text" at bounding box center [121, 242] width 208 height 28
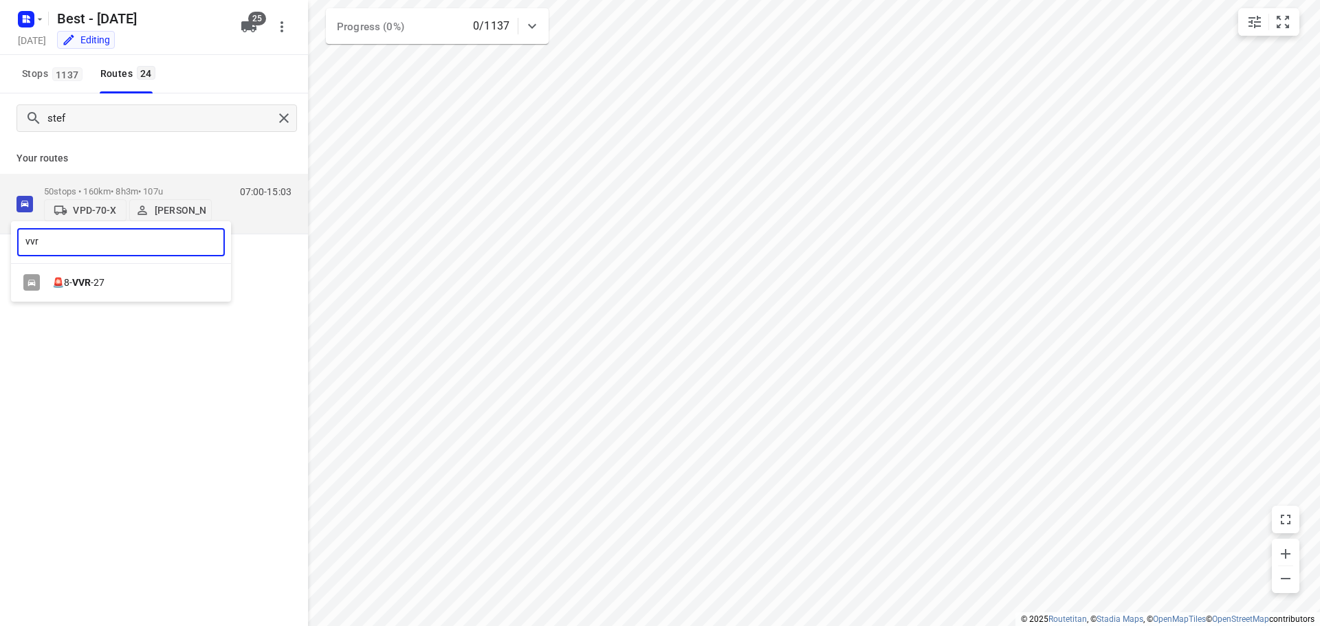
type input "vvr"
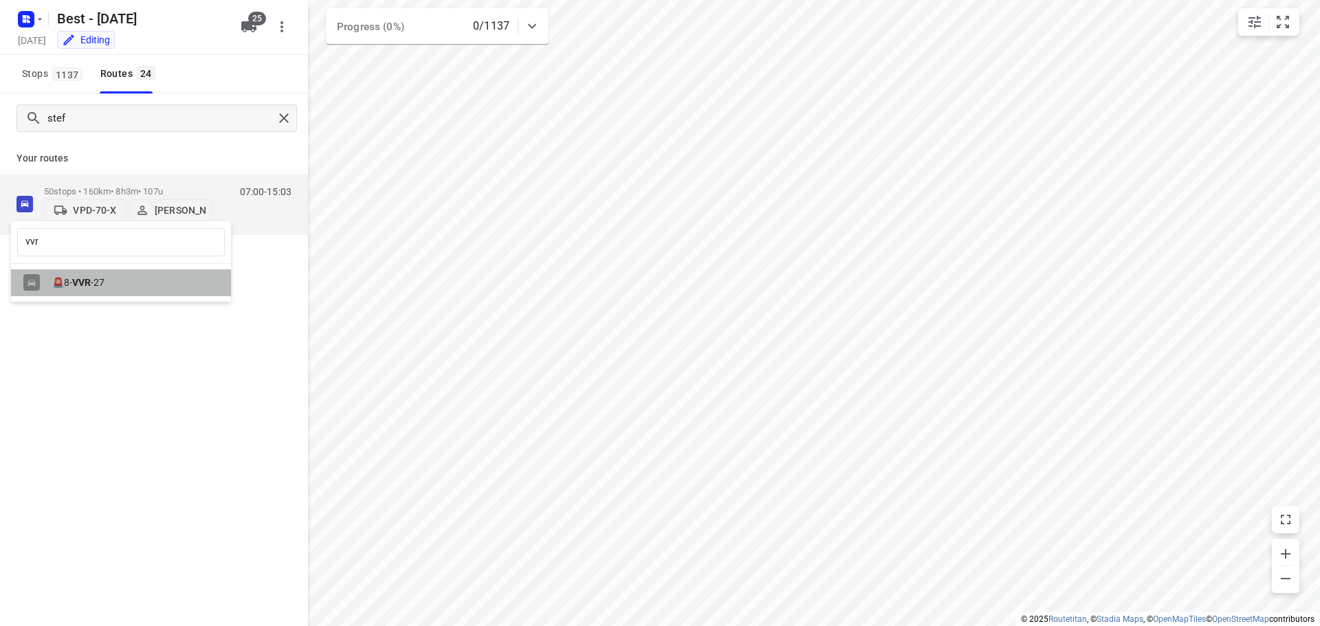
click at [87, 294] on div "🚨8- VVR -27" at bounding box center [121, 283] width 220 height 27
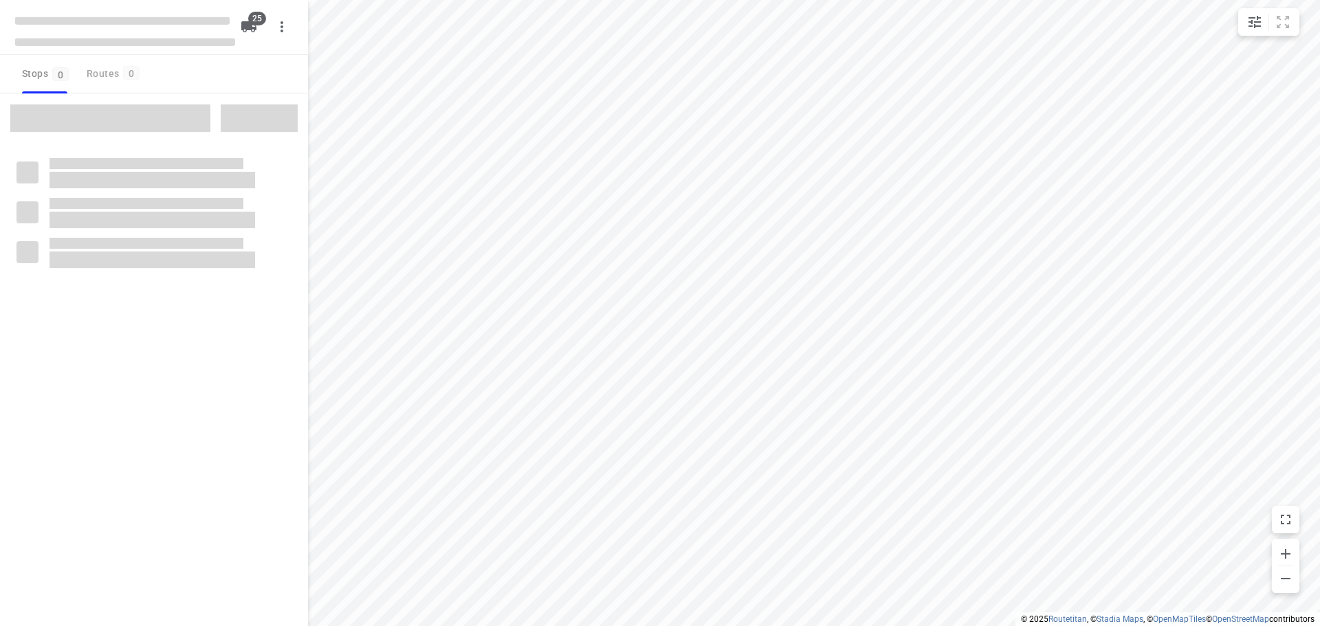
checkbox input "true"
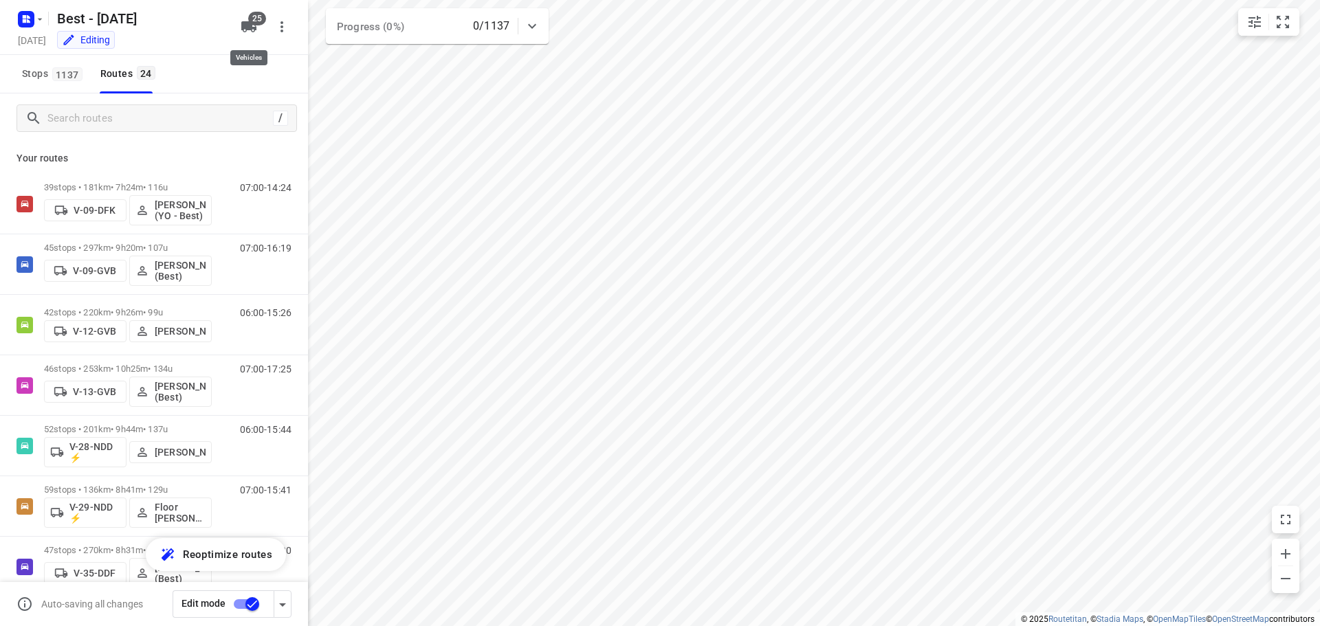
click at [256, 30] on icon "button" at bounding box center [248, 26] width 15 height 11
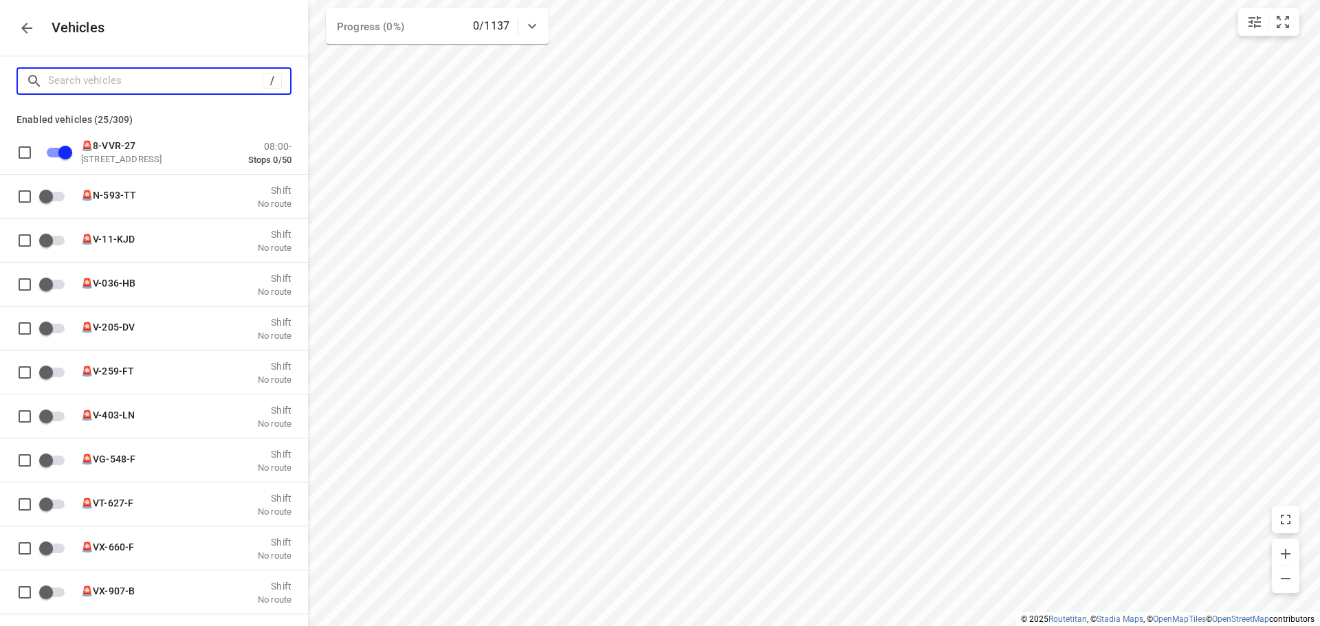
click at [211, 76] on input "Search vehicles" at bounding box center [155, 80] width 215 height 21
type input "8"
checkbox input "true"
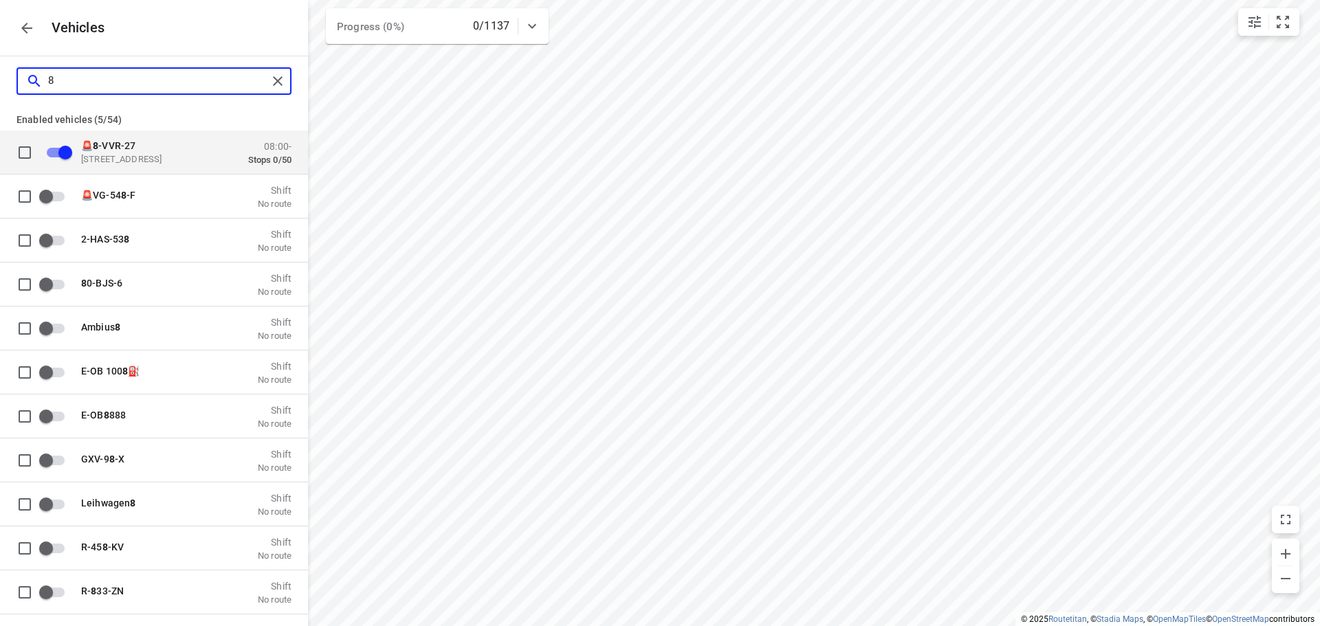
type input "86"
checkbox input "false"
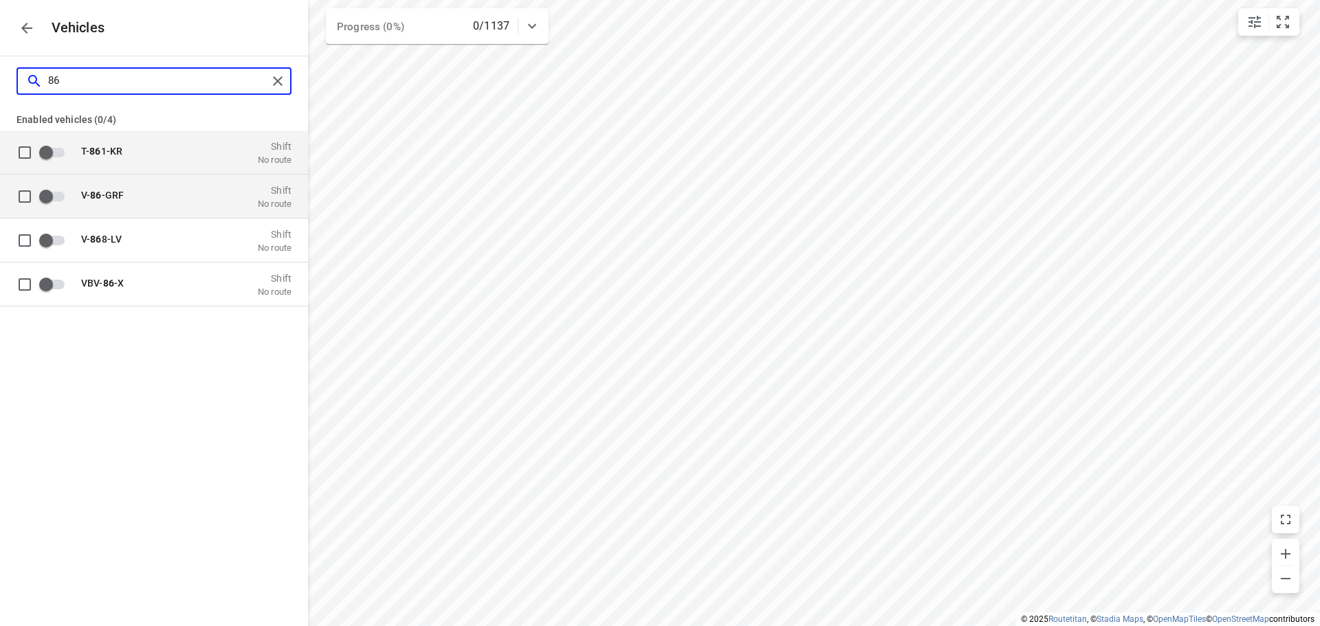
type input "86"
click at [195, 181] on div "V- 86 -GRF Shift No route" at bounding box center [165, 196] width 253 height 43
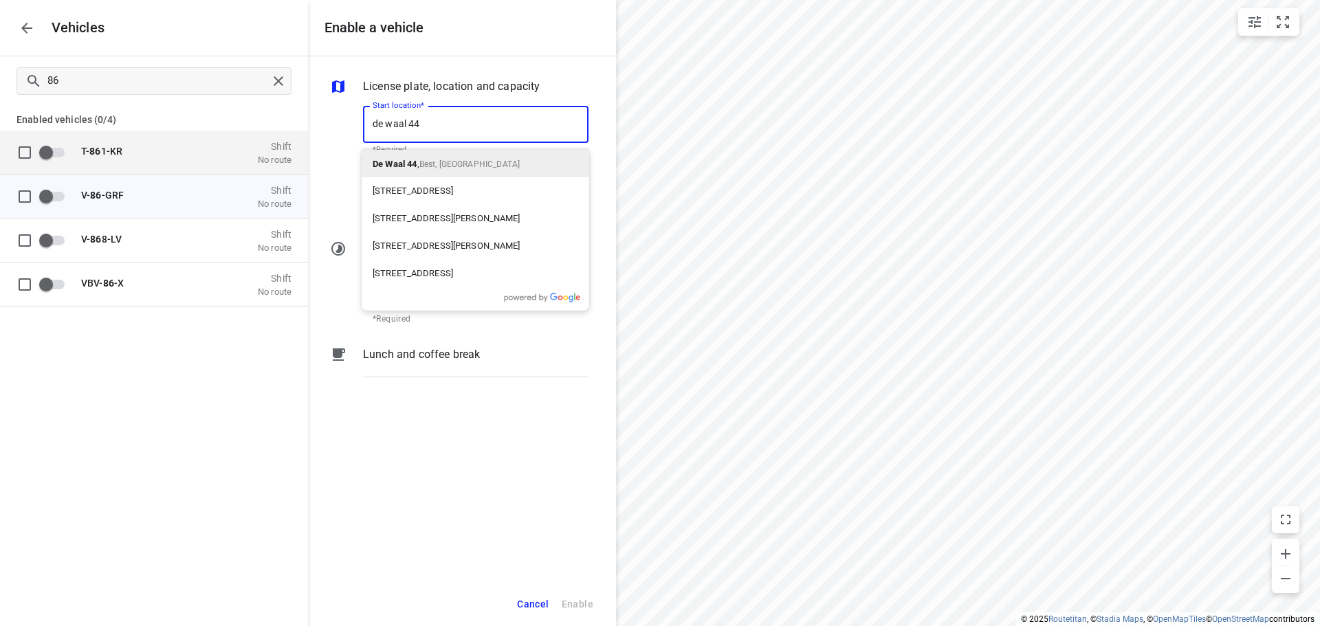
click at [451, 158] on p "De Waal 44 , Best, [GEOGRAPHIC_DATA]" at bounding box center [446, 163] width 147 height 17
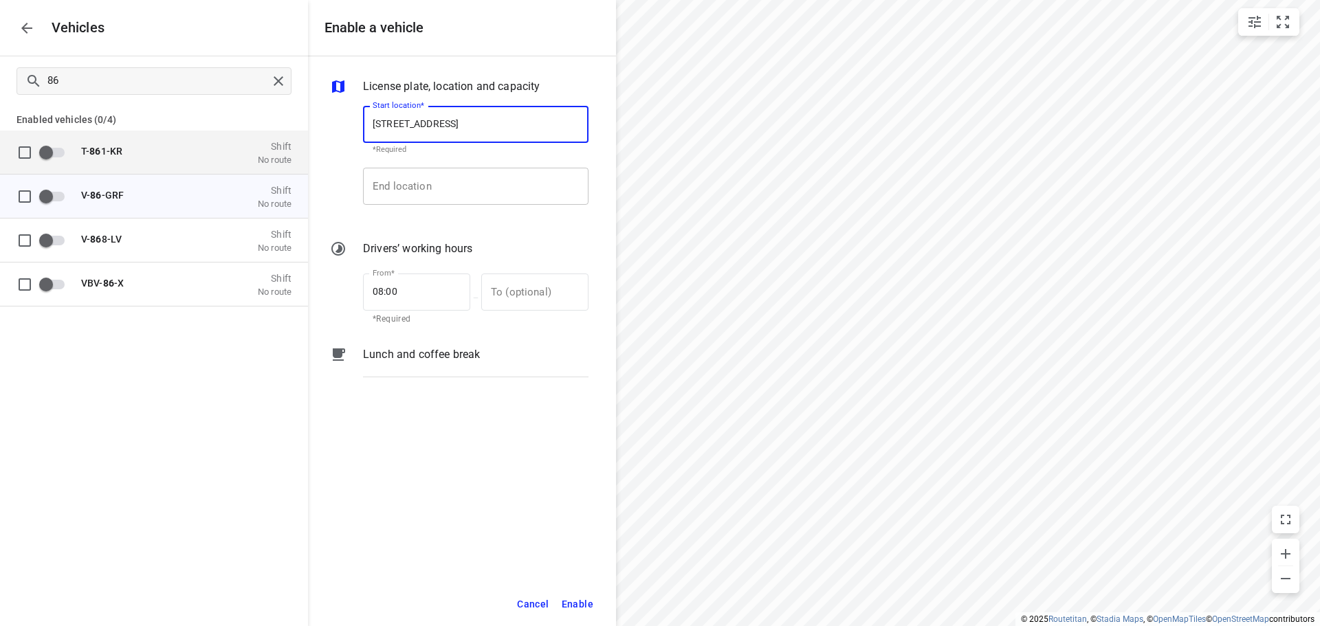
type input "De Waal 44, 5684 PH Best, Netherlands"
click at [446, 195] on input "End location" at bounding box center [476, 186] width 226 height 37
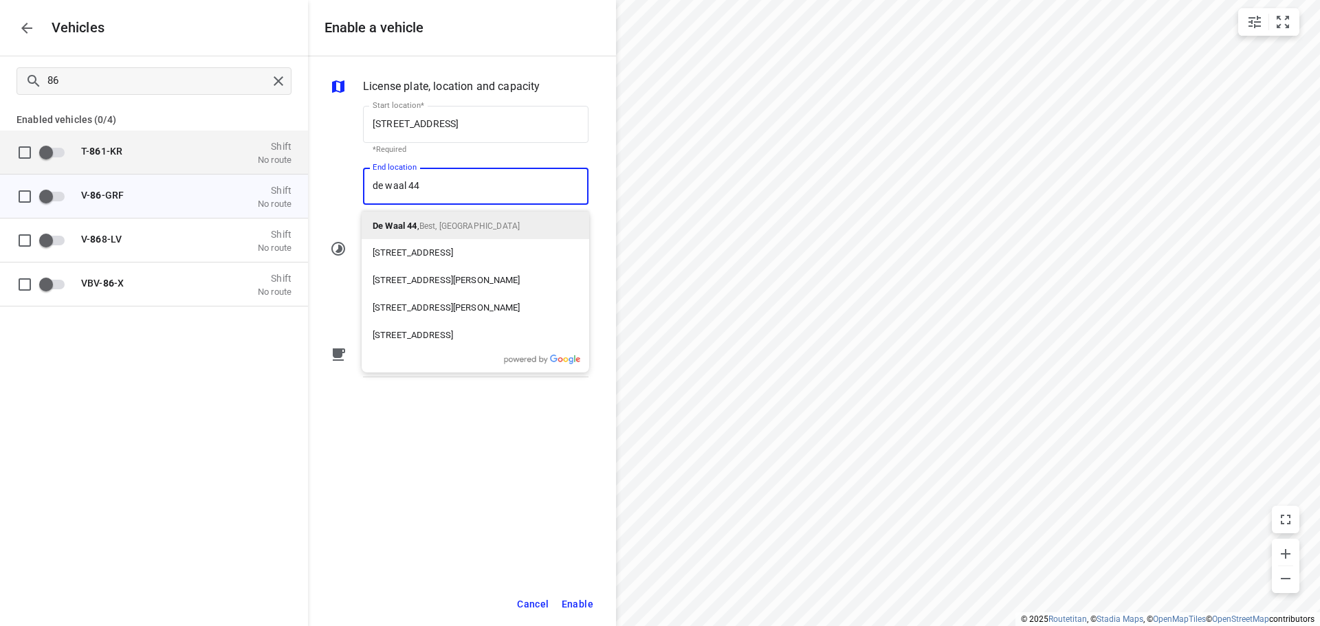
click at [454, 223] on span "Best, Netherlands" at bounding box center [469, 226] width 100 height 10
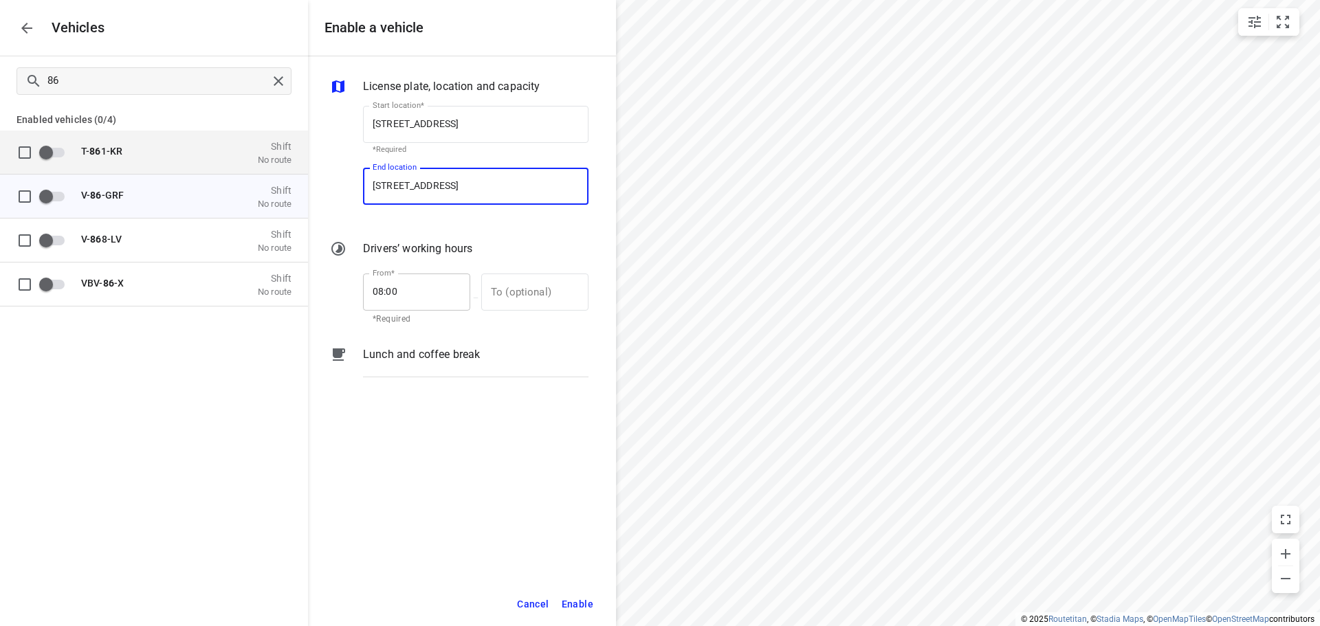
type input "De Waal 44, 5684 PH Best, Netherlands"
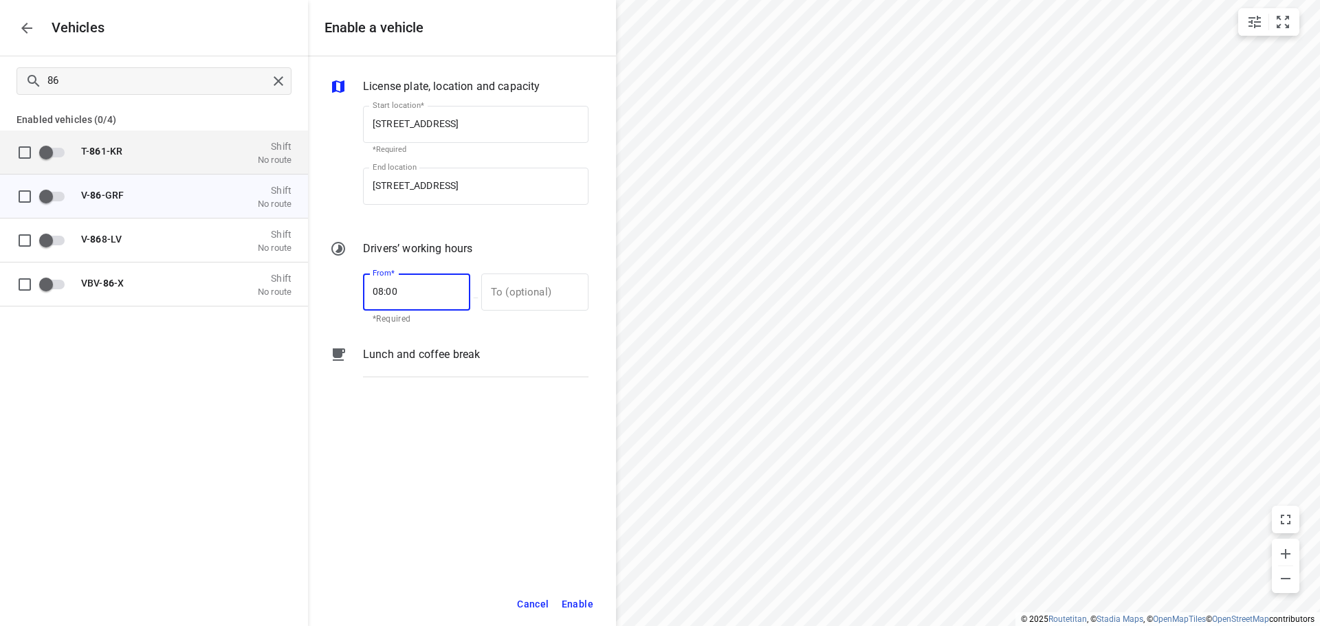
drag, startPoint x: 399, startPoint y: 298, endPoint x: 356, endPoint y: 289, distance: 43.6
click at [358, 292] on div "From* 08:00 From* *Required — To (optional) To (optional)" at bounding box center [476, 297] width 237 height 65
type input "07:00"
click at [545, 299] on input "text" at bounding box center [527, 292] width 92 height 37
type input "17:00"
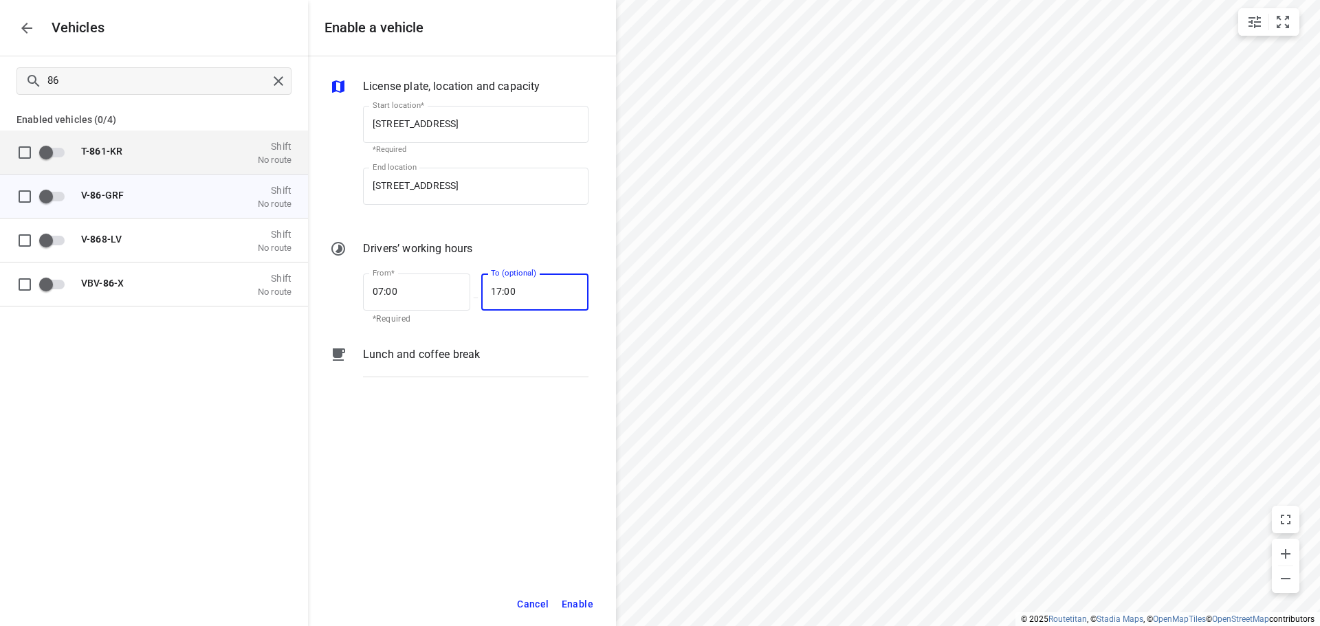
click at [574, 596] on span "Enable" at bounding box center [578, 604] width 32 height 17
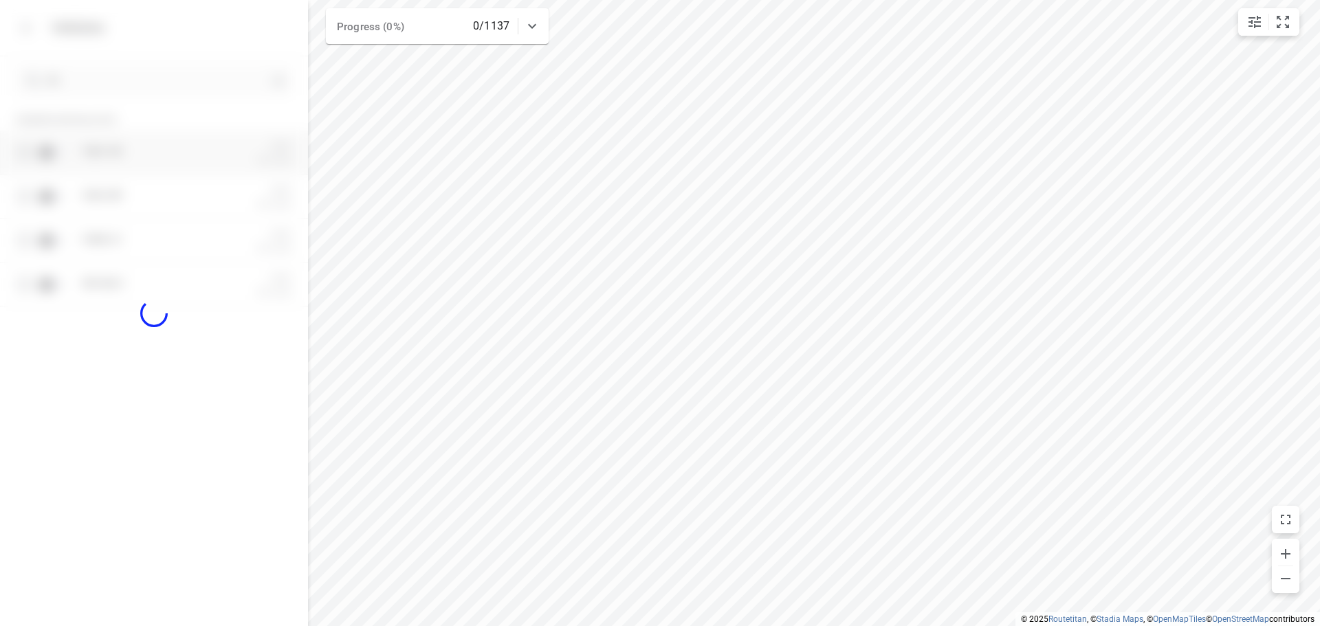
checkbox input "true"
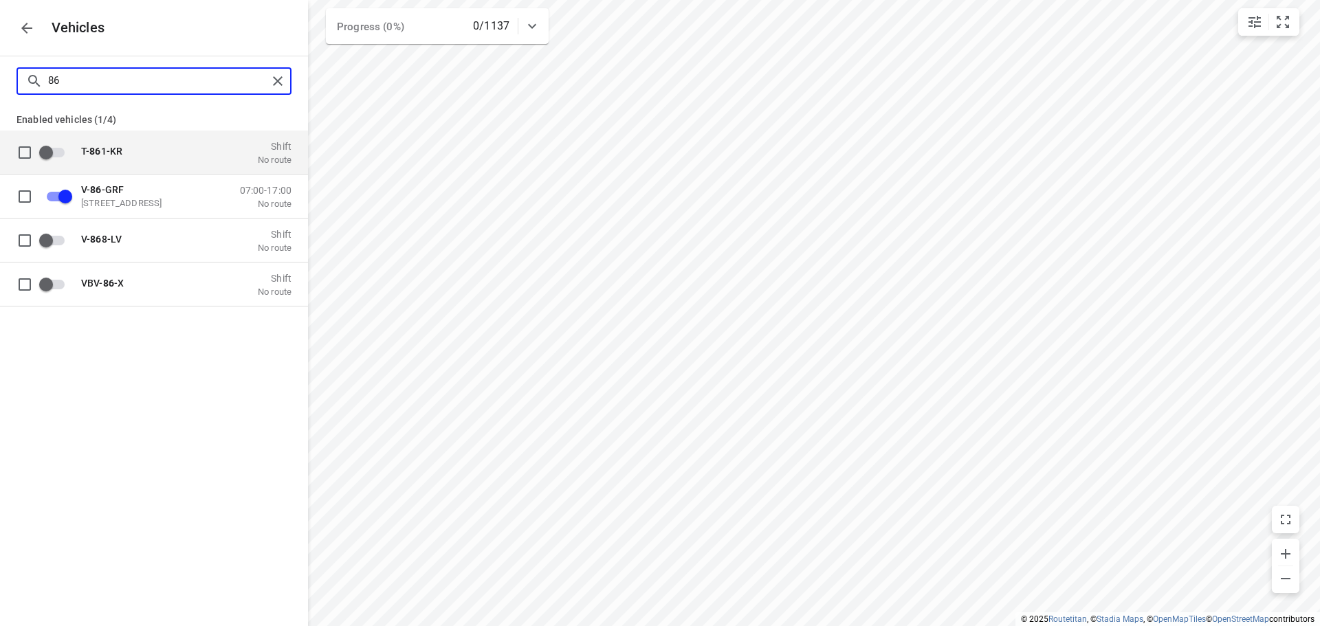
drag, startPoint x: 263, startPoint y: 88, endPoint x: 270, endPoint y: 85, distance: 8.3
click at [263, 87] on input "86" at bounding box center [157, 80] width 219 height 21
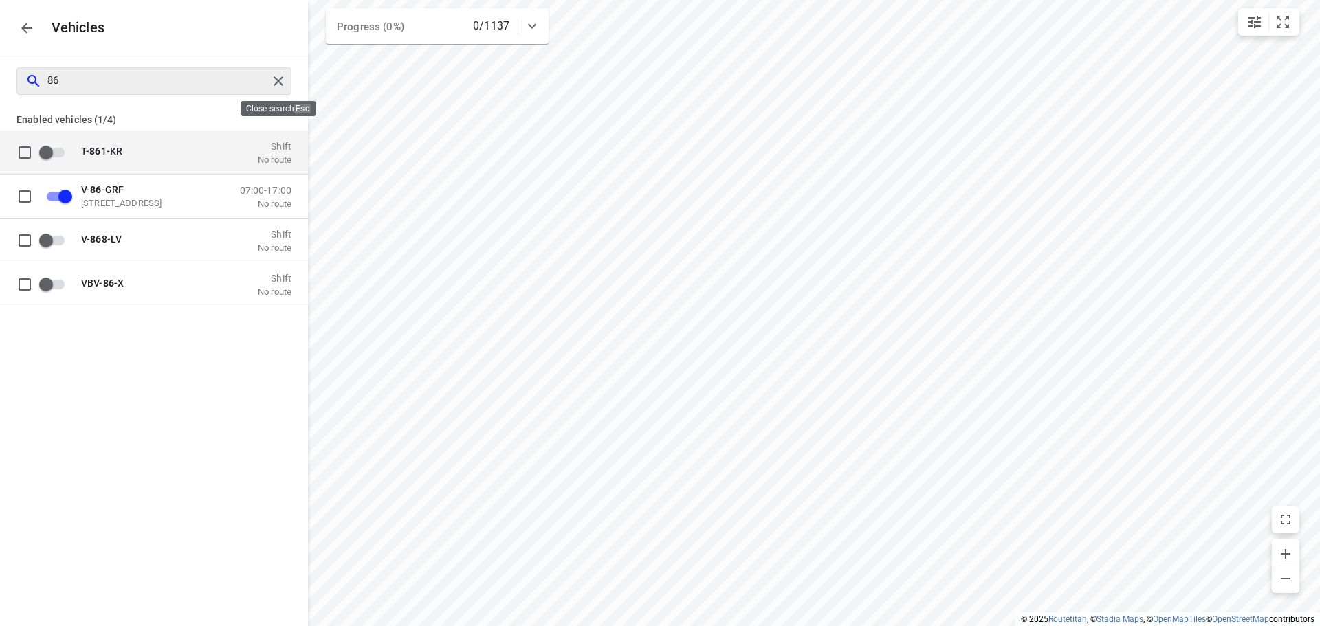
checkbox input "true"
checkbox input "false"
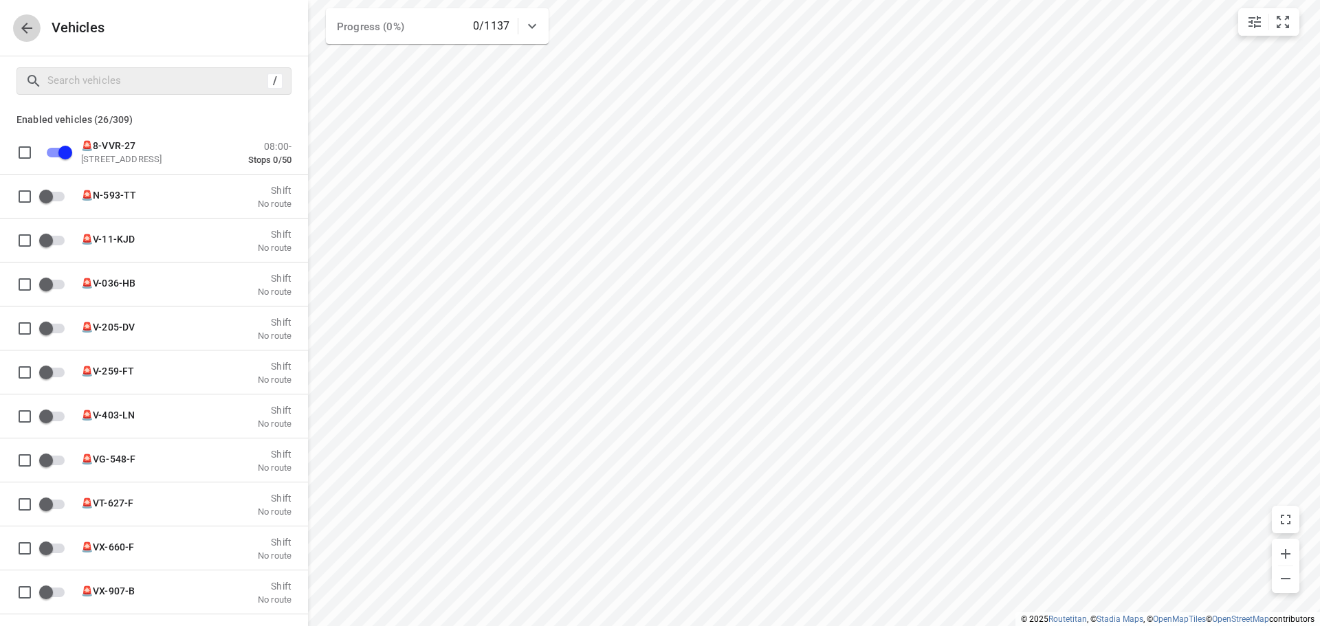
click at [21, 20] on icon "button" at bounding box center [27, 28] width 17 height 17
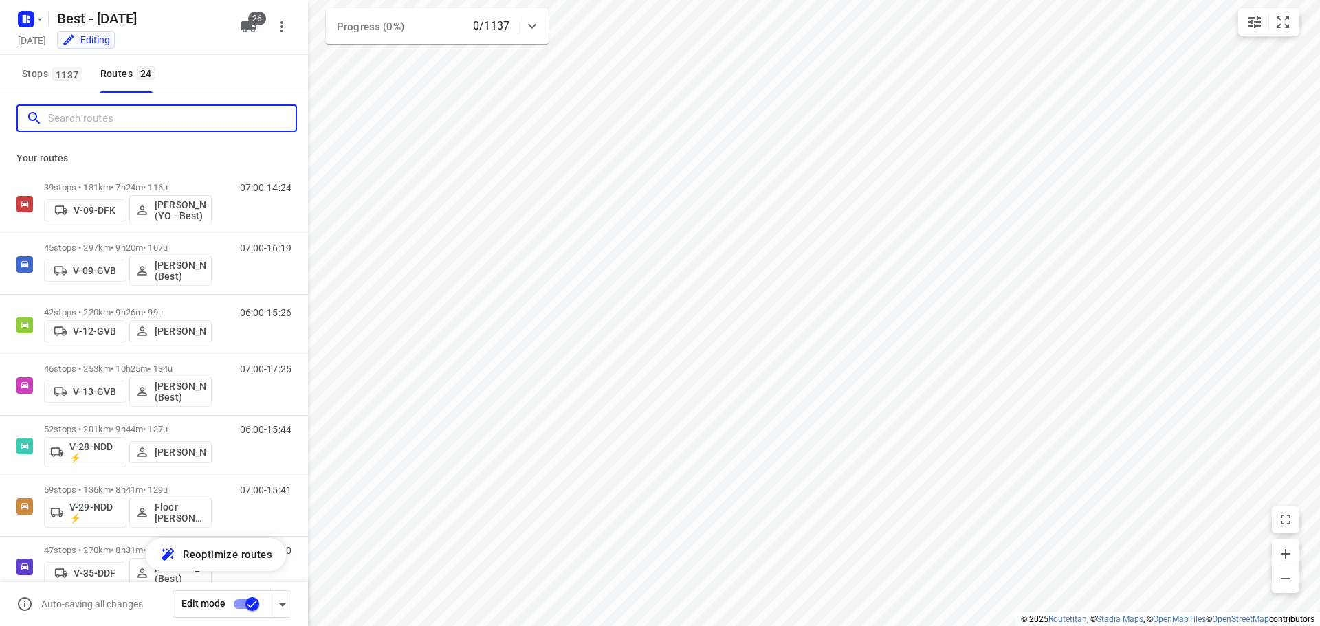
drag, startPoint x: 98, startPoint y: 125, endPoint x: 160, endPoint y: 112, distance: 63.3
click at [99, 126] on input "Search routes" at bounding box center [172, 118] width 248 height 21
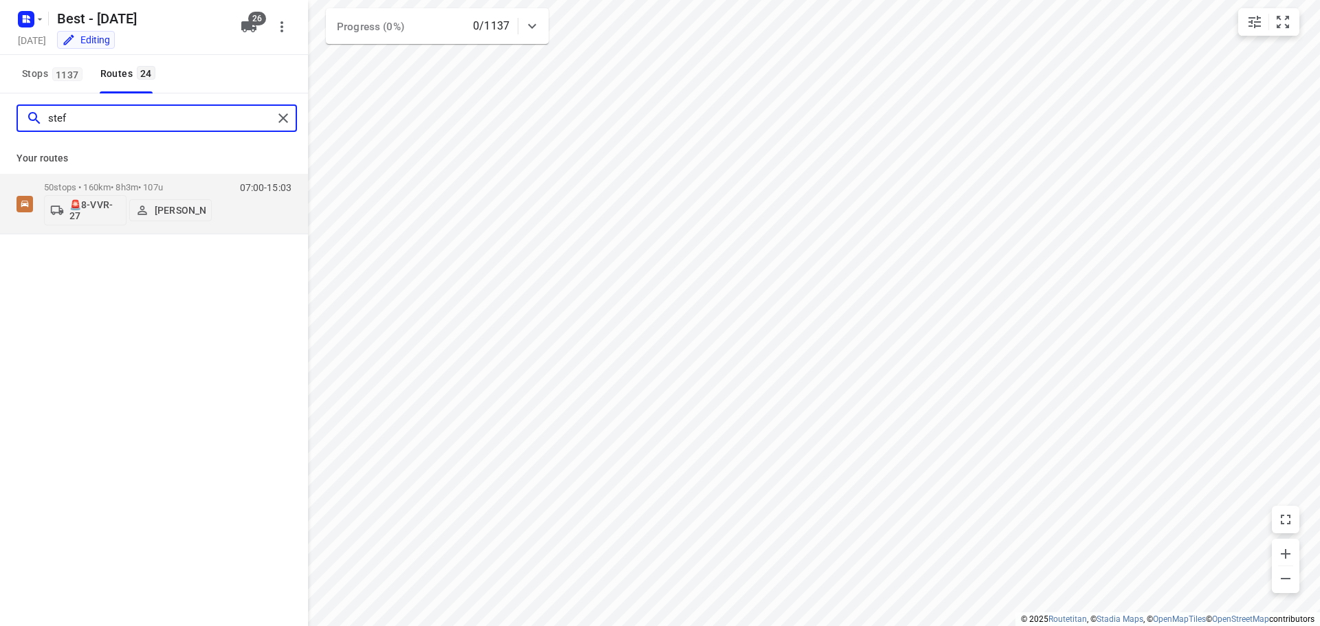
type input "stef"
click at [94, 236] on div "stef Your routes 50 stops • 160km • 8h3m • 107u 🚨8-VVR-27 Stefan van Dijck 07:0…" at bounding box center [154, 379] width 308 height 571
click at [96, 223] on button "🚨8-VVR-27" at bounding box center [85, 210] width 83 height 30
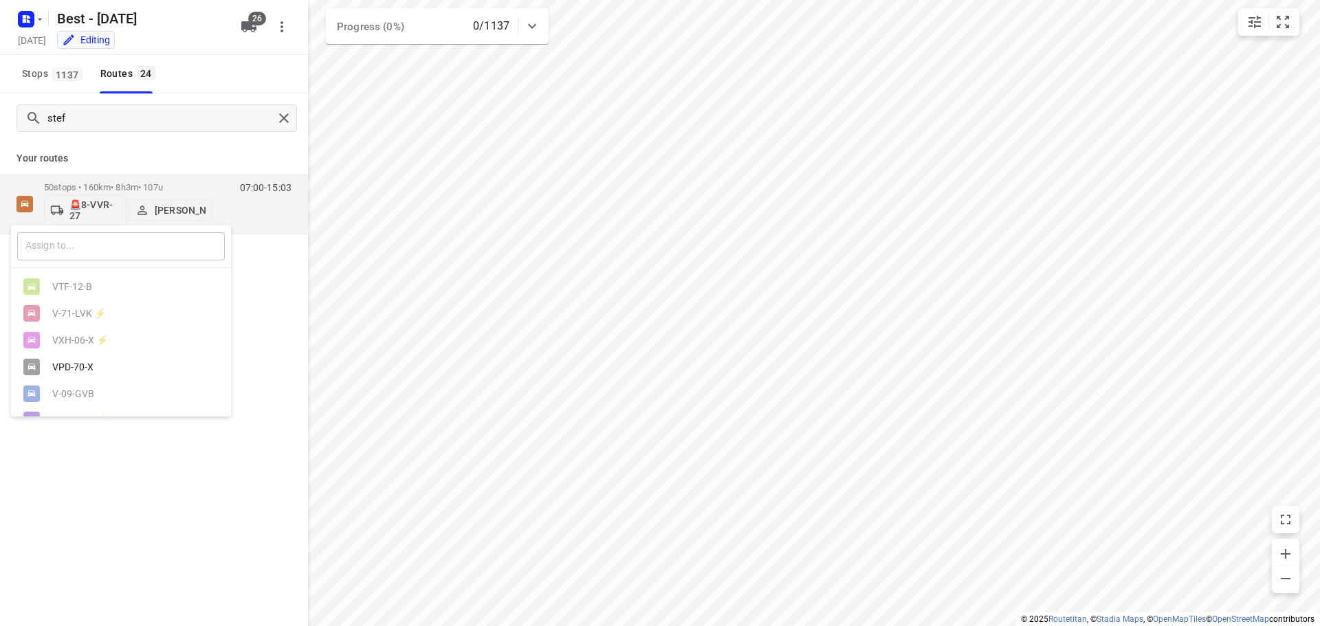
click at [97, 250] on input "text" at bounding box center [121, 246] width 208 height 28
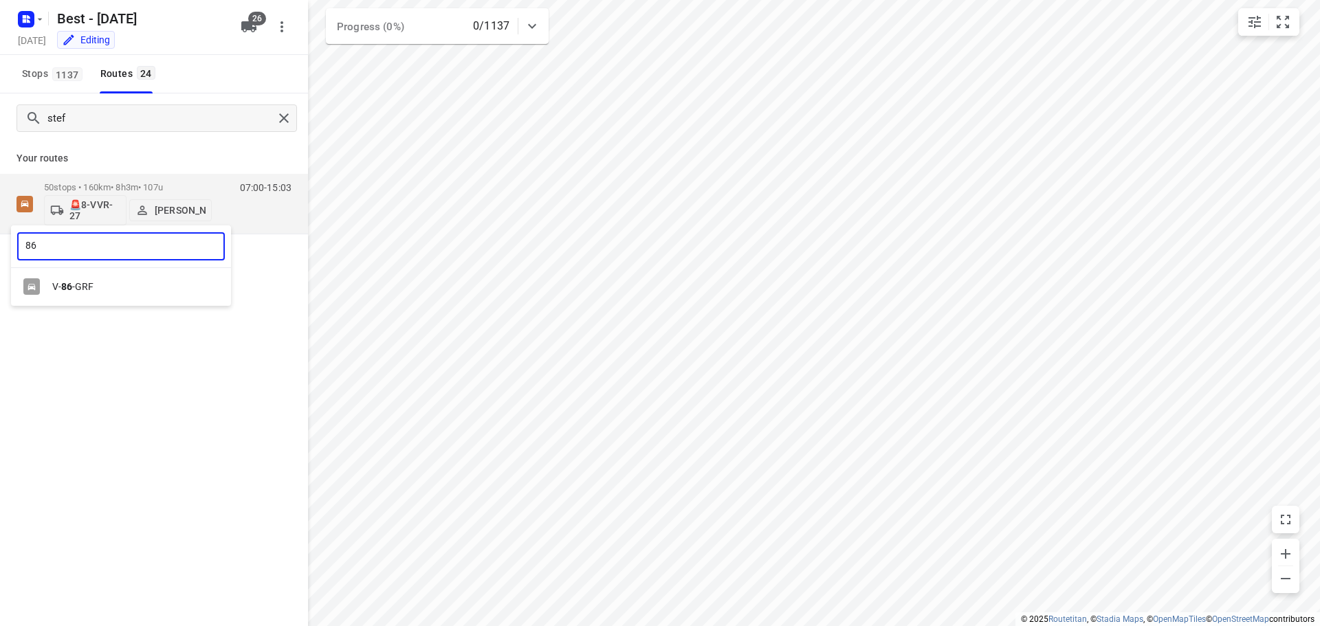
type input "86"
click at [187, 284] on div "V- 86 -GRF" at bounding box center [124, 286] width 144 height 11
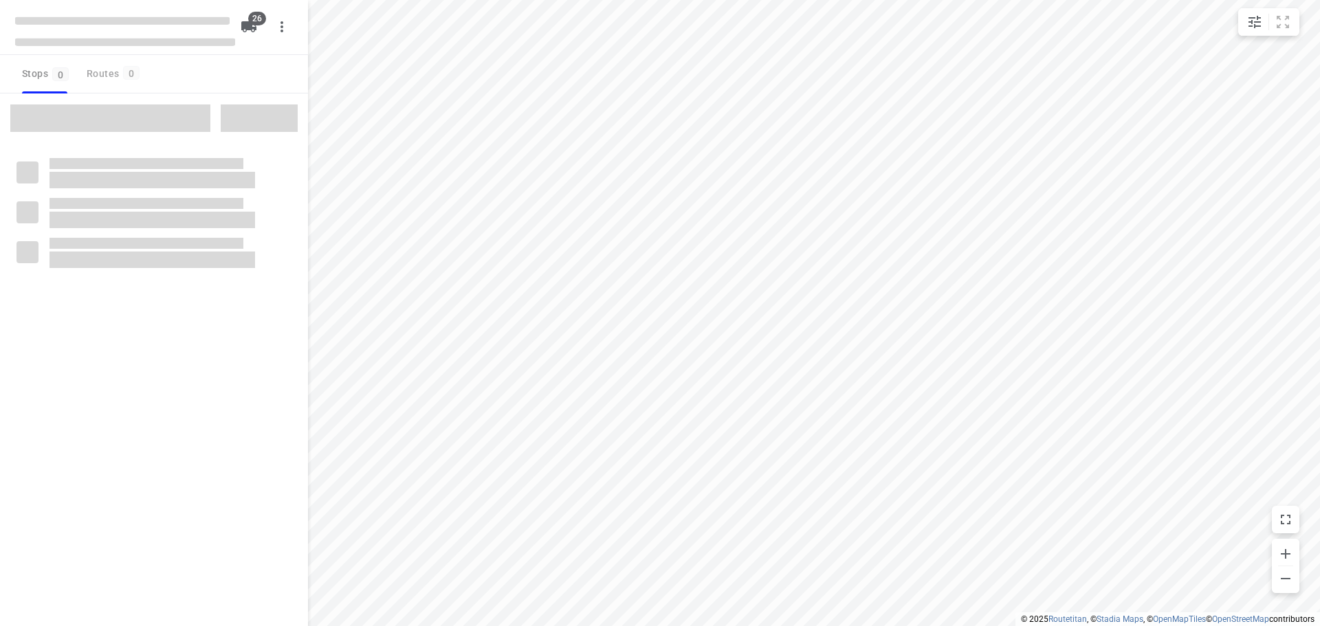
checkbox input "true"
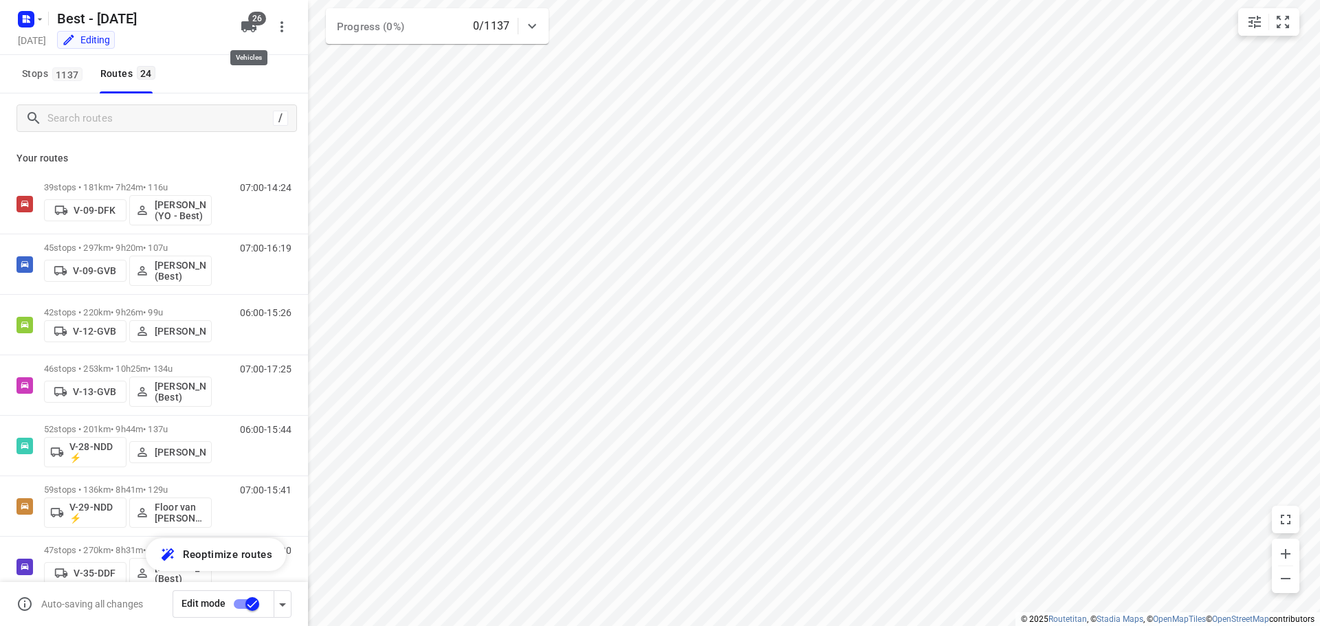
click at [259, 30] on button "26" at bounding box center [249, 27] width 28 height 28
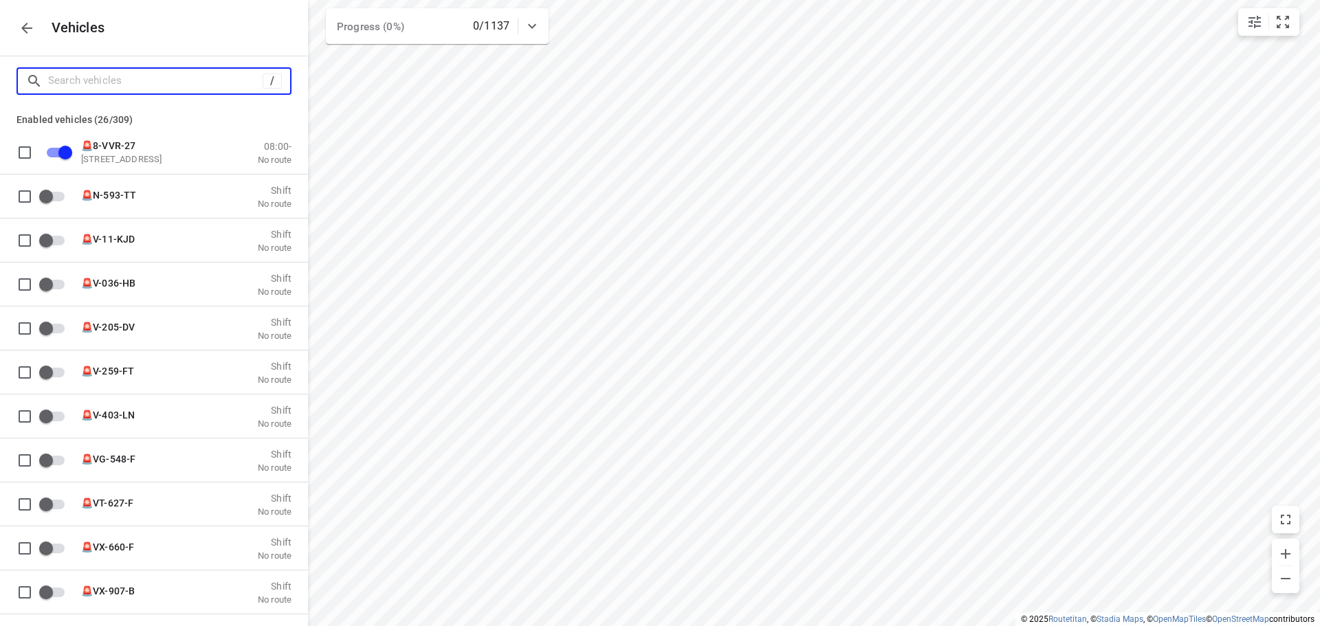
drag, startPoint x: 156, startPoint y: 71, endPoint x: 177, endPoint y: 67, distance: 20.9
click at [157, 71] on input "Search vehicles" at bounding box center [155, 80] width 215 height 21
type input "7"
checkbox input "true"
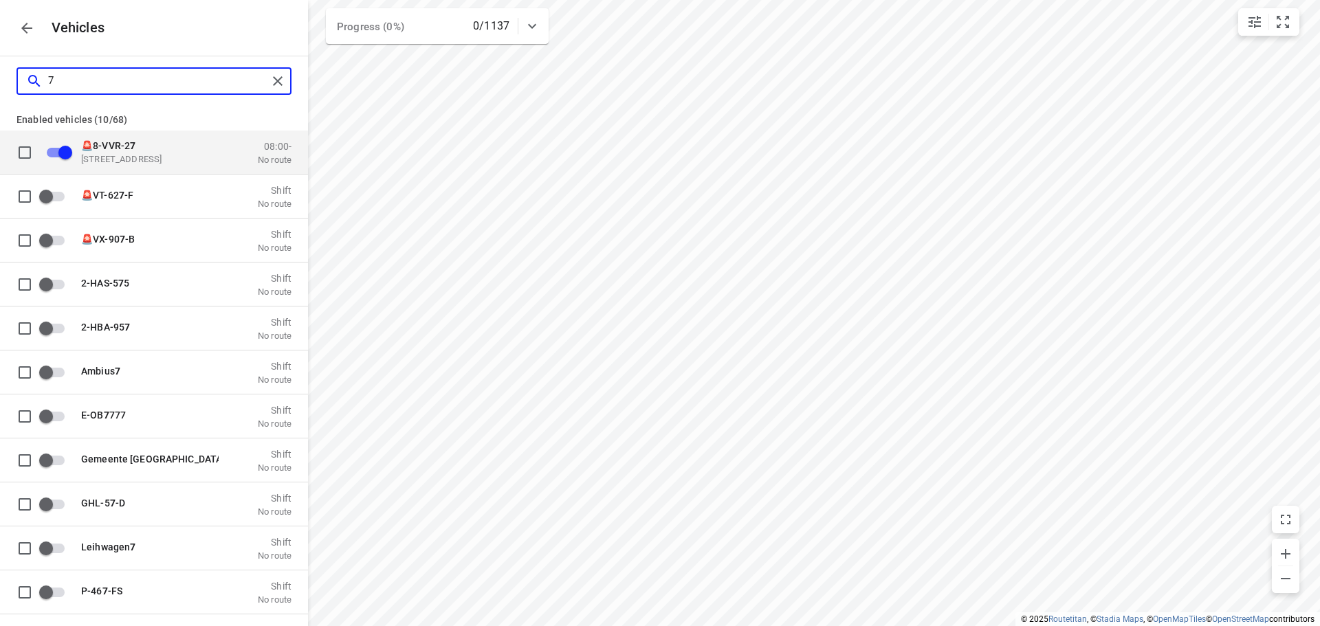
type input "70"
checkbox input "false"
checkbox input "true"
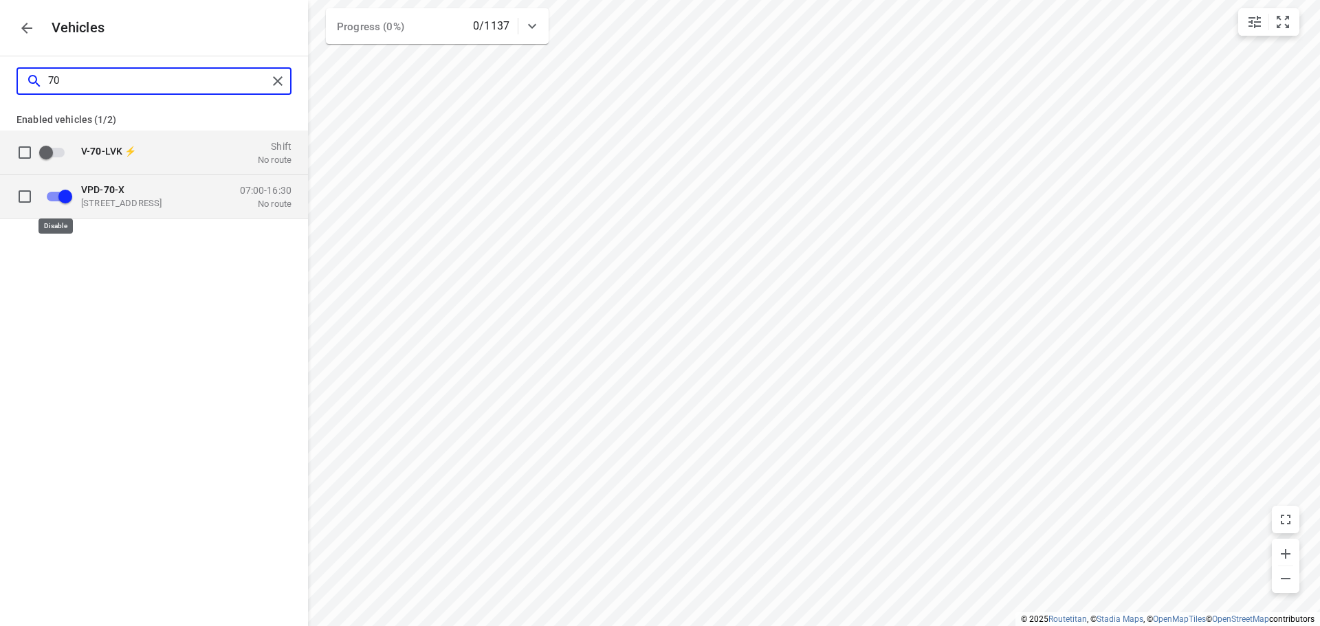
type input "70"
click at [70, 185] on input "grid" at bounding box center [65, 196] width 78 height 26
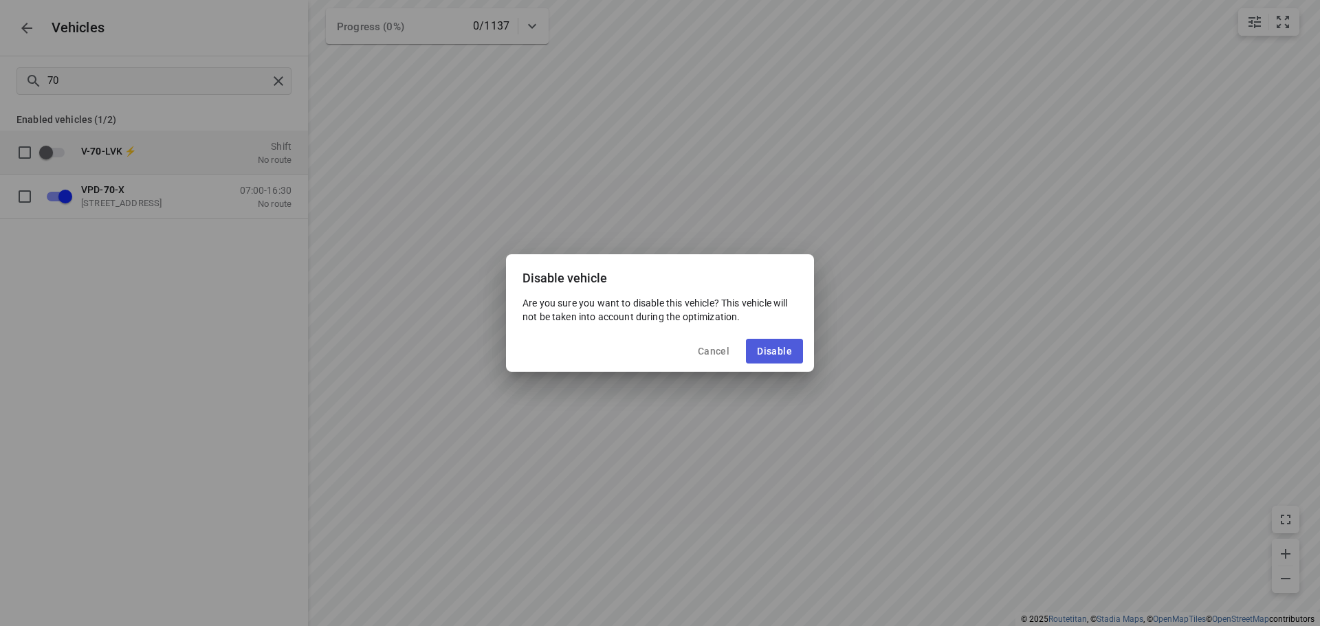
click at [753, 350] on button "Disable" at bounding box center [774, 351] width 57 height 25
checkbox input "false"
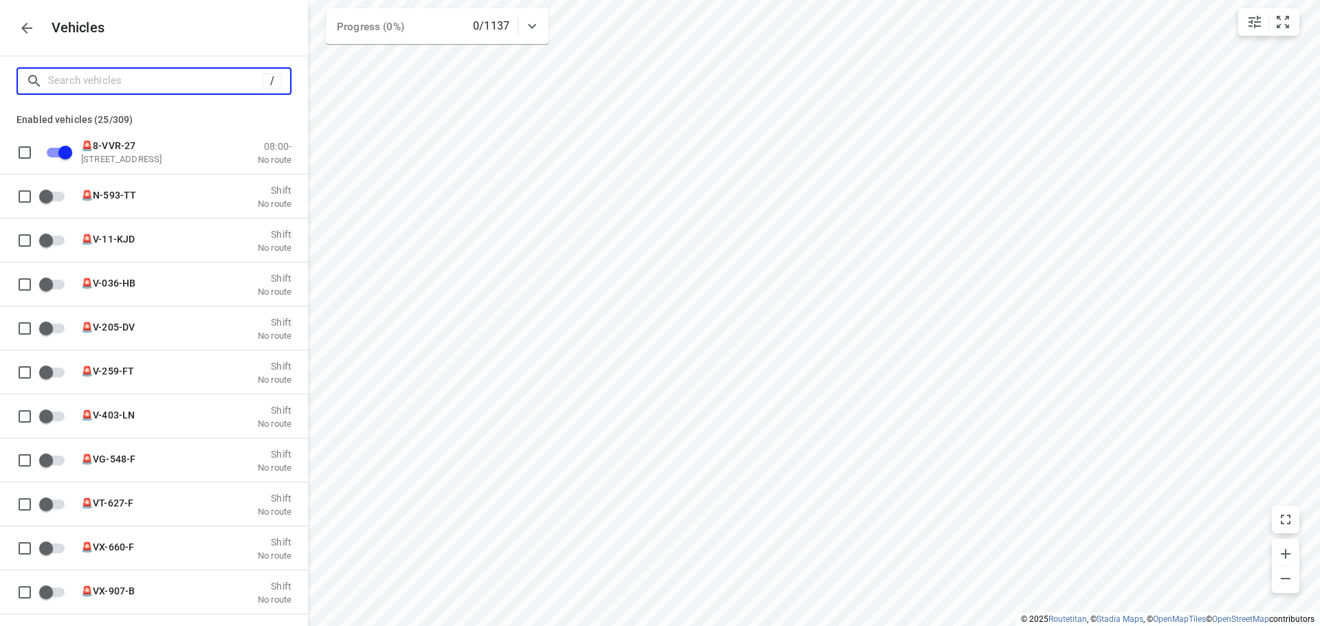
click at [232, 80] on input "Search vehicles" at bounding box center [155, 80] width 215 height 21
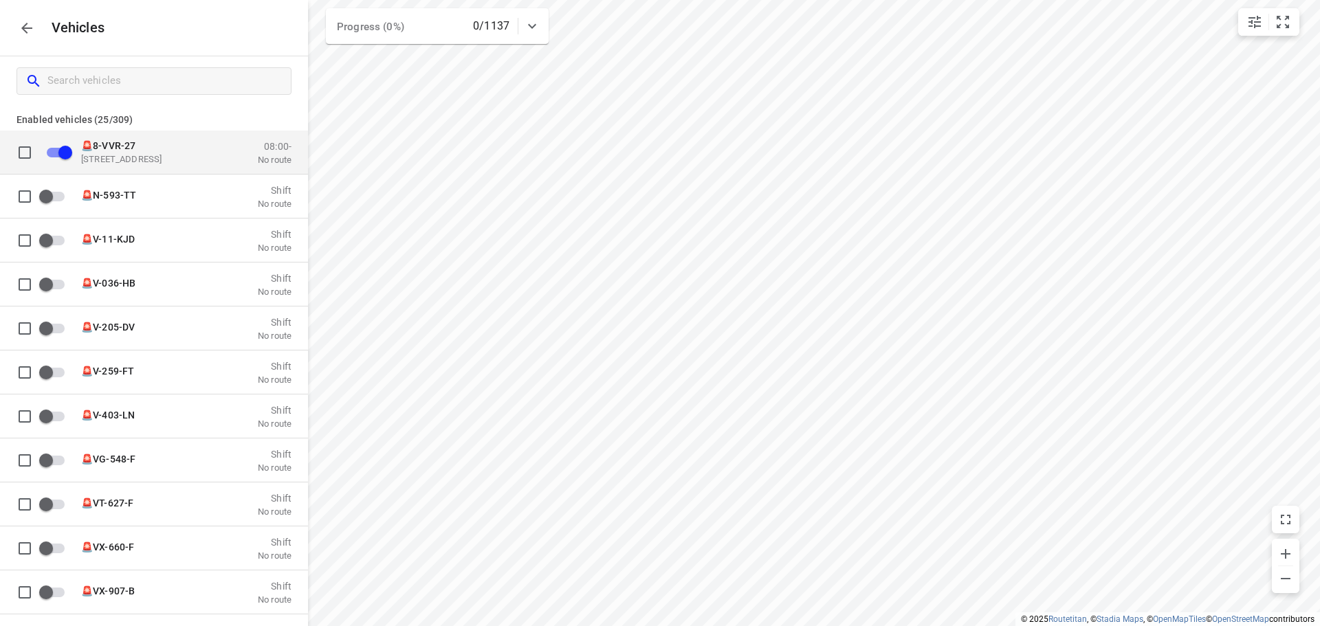
click at [72, 149] on input "grid" at bounding box center [65, 152] width 78 height 26
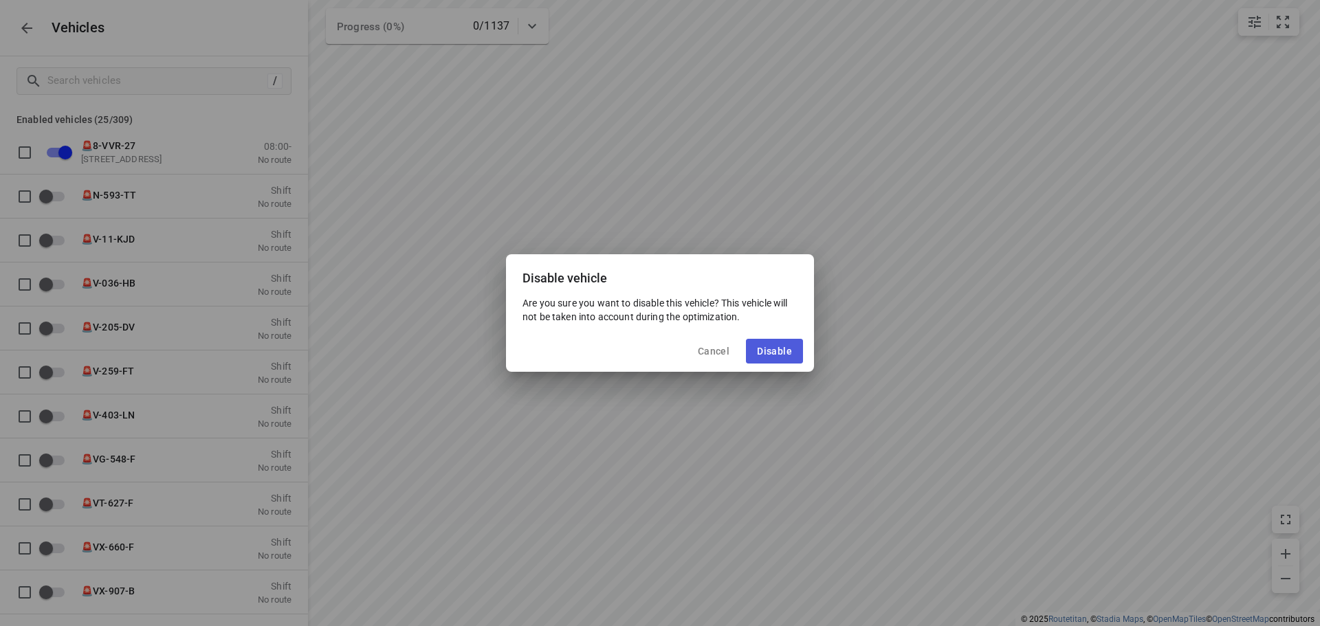
click at [766, 360] on button "Disable" at bounding box center [774, 351] width 57 height 25
checkbox input "false"
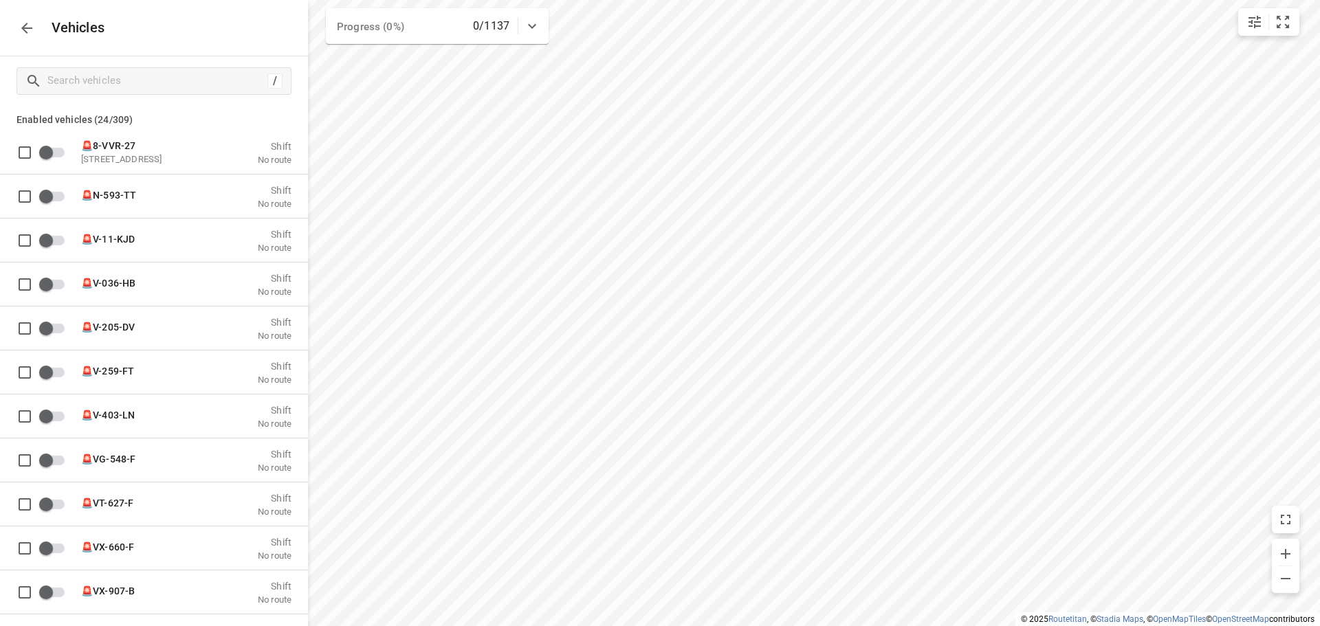
click at [41, 32] on p "Vehicles" at bounding box center [73, 28] width 65 height 16
click at [30, 28] on icon "button" at bounding box center [26, 28] width 11 height 11
